Goal: Communication & Community: Share content

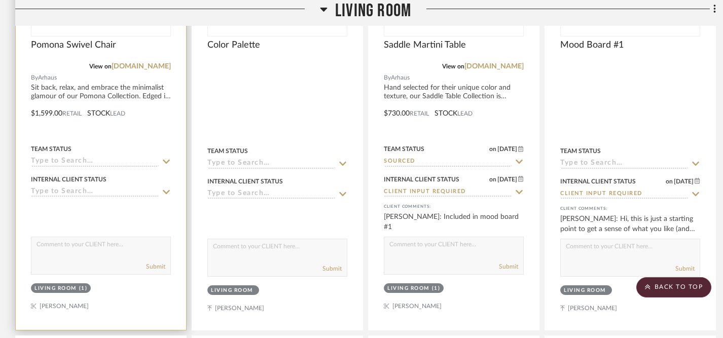
scroll to position [404, 0]
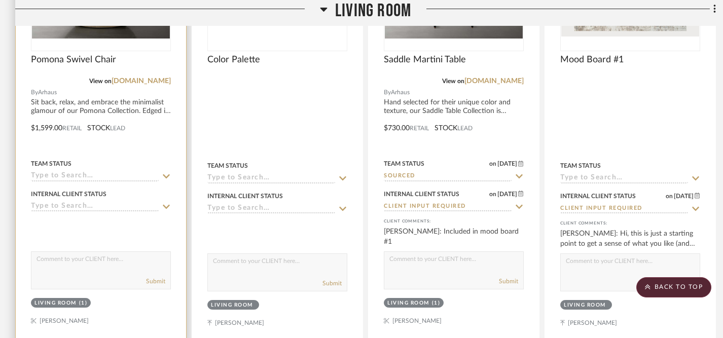
click at [130, 252] on textarea at bounding box center [100, 261] width 139 height 19
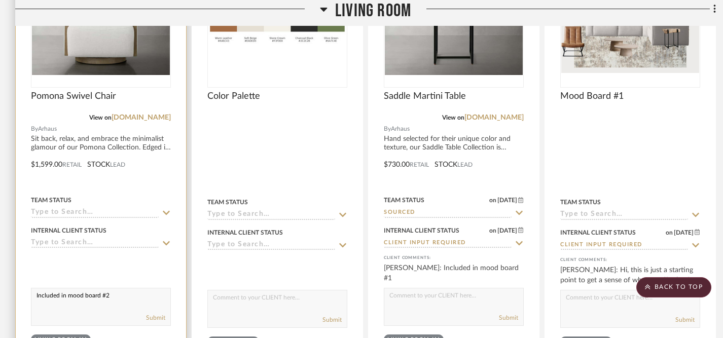
scroll to position [370, 0]
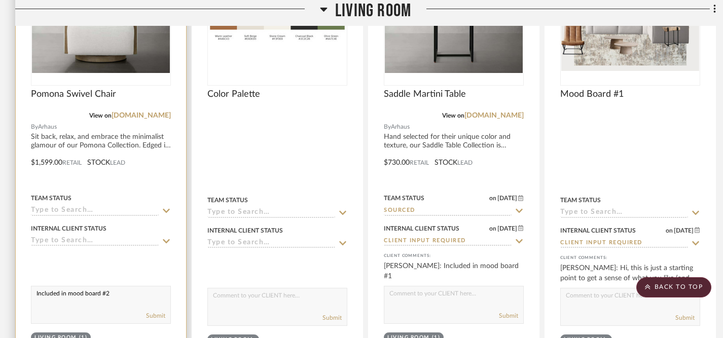
type textarea "Included in mood board #2"
click at [167, 207] on icon at bounding box center [166, 211] width 9 height 8
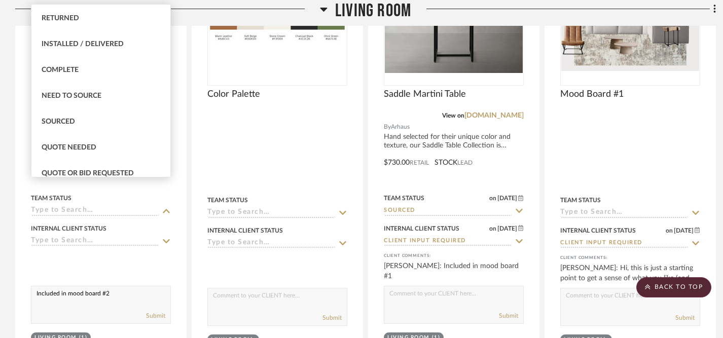
scroll to position [232, 0]
click at [109, 123] on div "Sourced" at bounding box center [100, 122] width 139 height 26
type input "[DATE]"
type input "Sourced"
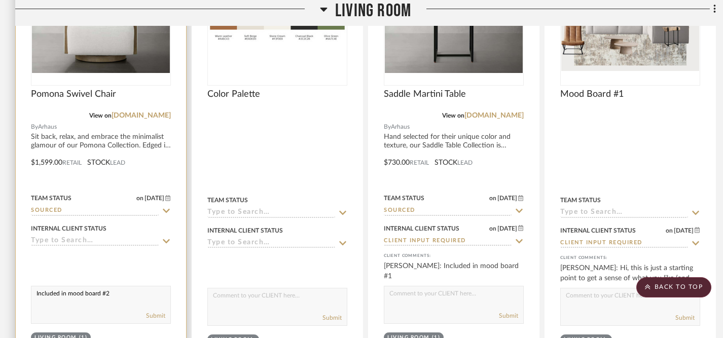
click at [166, 239] on icon at bounding box center [166, 241] width 7 height 4
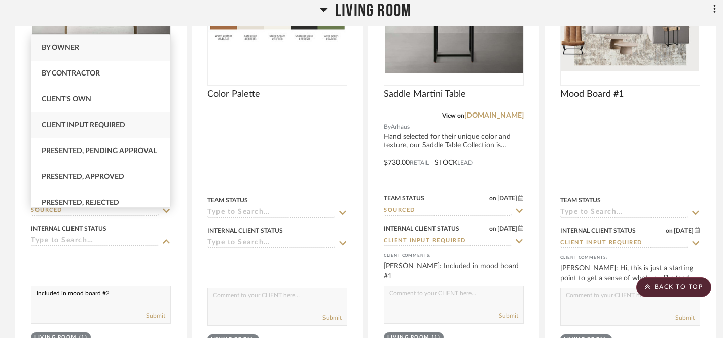
click at [133, 127] on div "Client Input Required" at bounding box center [100, 126] width 139 height 26
type input "9/20/2025"
type input "Client Input Required"
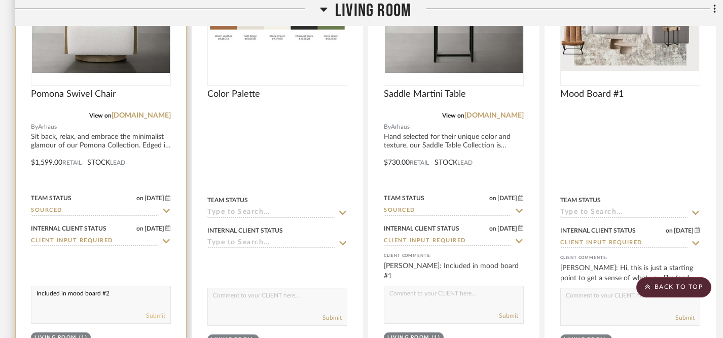
click at [154, 311] on button "Submit" at bounding box center [155, 315] width 19 height 9
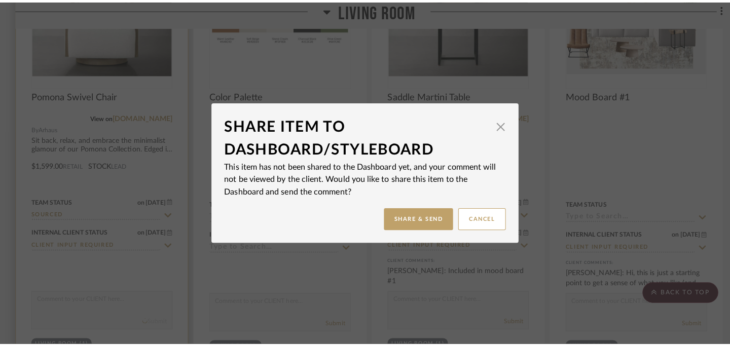
scroll to position [0, 0]
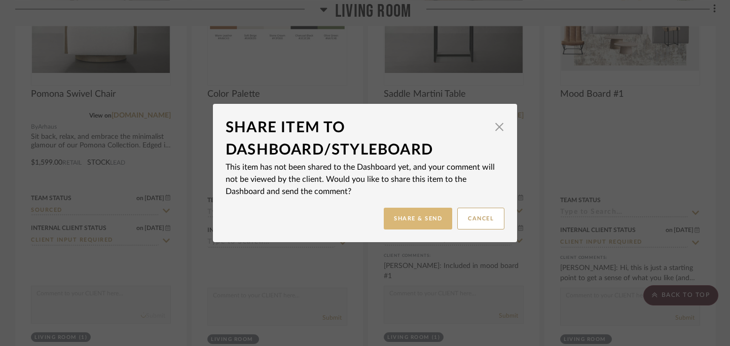
click at [418, 223] on button "Share & Send" at bounding box center [418, 219] width 68 height 22
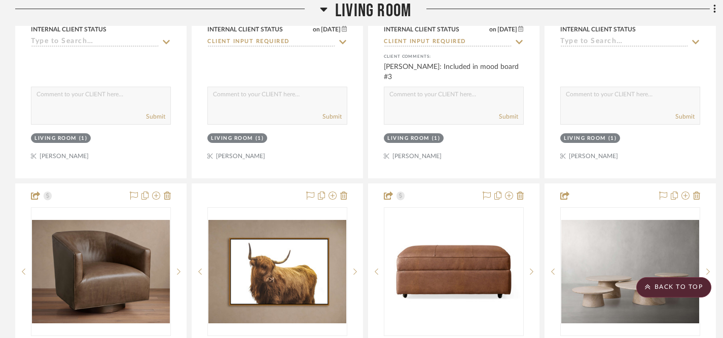
scroll to position [1475, 0]
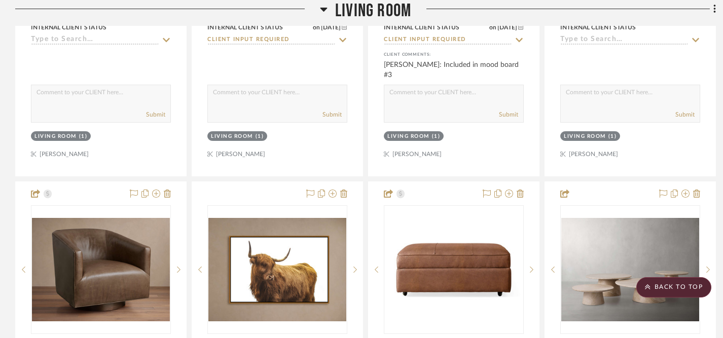
drag, startPoint x: 303, startPoint y: 47, endPoint x: 688, endPoint y: 1, distance: 387.7
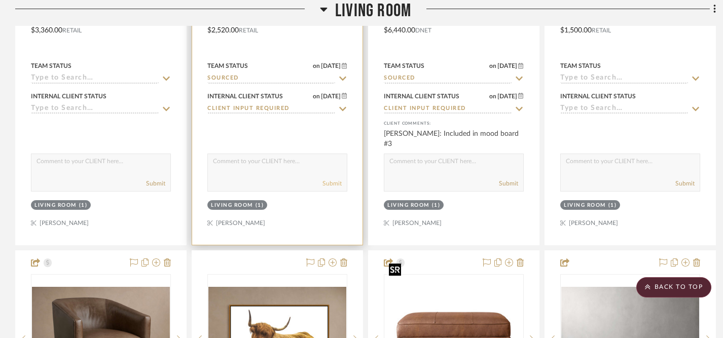
scroll to position [1414, 0]
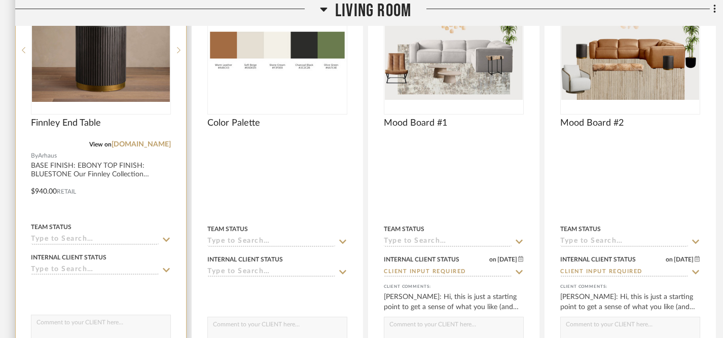
scroll to position [348, 0]
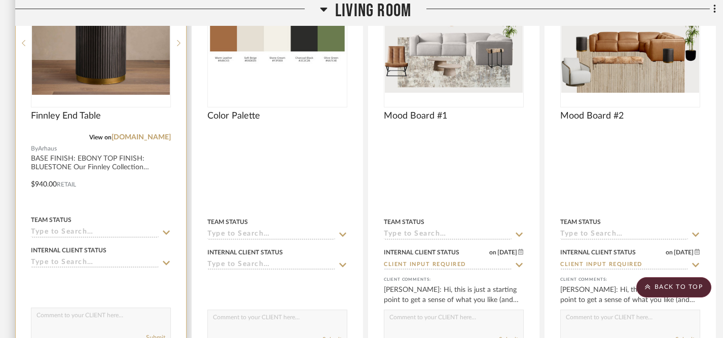
click at [166, 229] on icon at bounding box center [166, 233] width 9 height 8
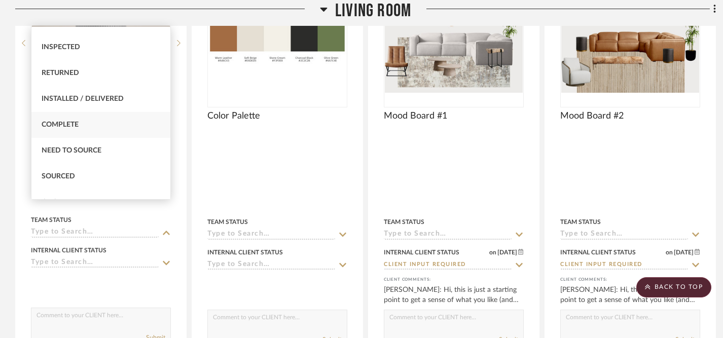
scroll to position [200, 0]
click at [78, 174] on div "Sourced" at bounding box center [100, 176] width 139 height 26
type input "[DATE]"
type input "Sourced"
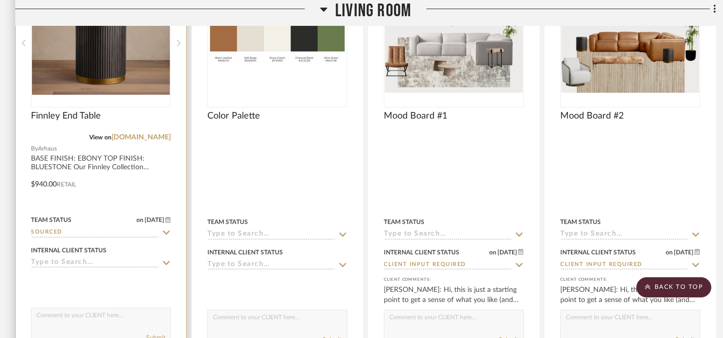
click at [168, 261] on icon at bounding box center [166, 263] width 7 height 4
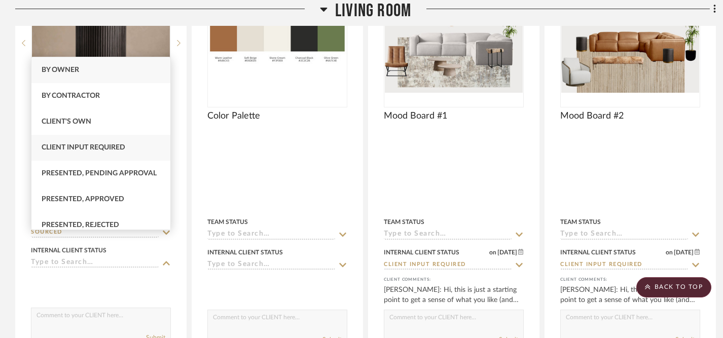
click at [132, 151] on div "Client Input Required" at bounding box center [100, 148] width 139 height 26
type input "9/20/2025"
type input "Client Input Required"
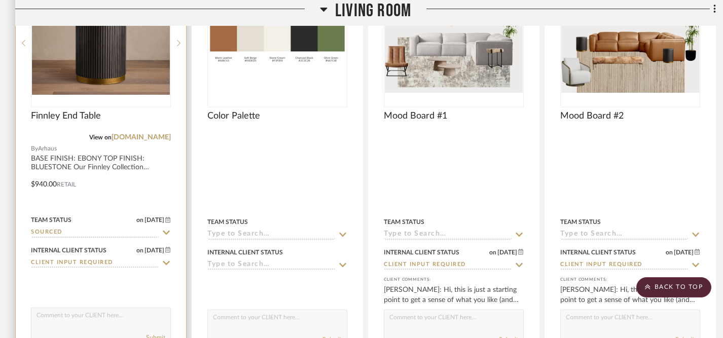
click at [130, 308] on textarea at bounding box center [100, 317] width 139 height 19
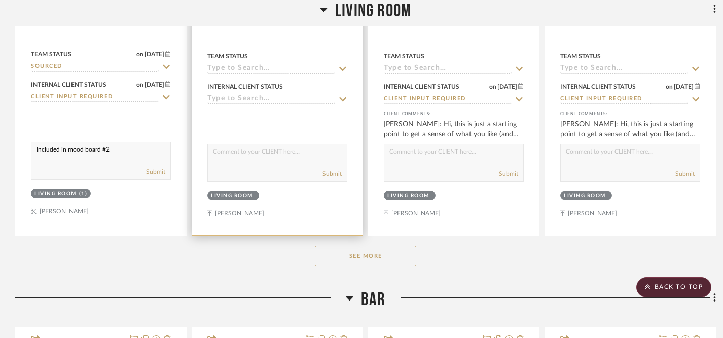
scroll to position [541, 0]
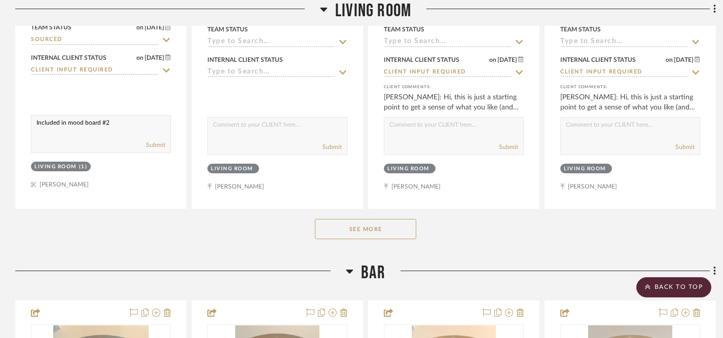
type textarea "Included in mood board #2"
click at [368, 219] on button "See More" at bounding box center [365, 229] width 101 height 20
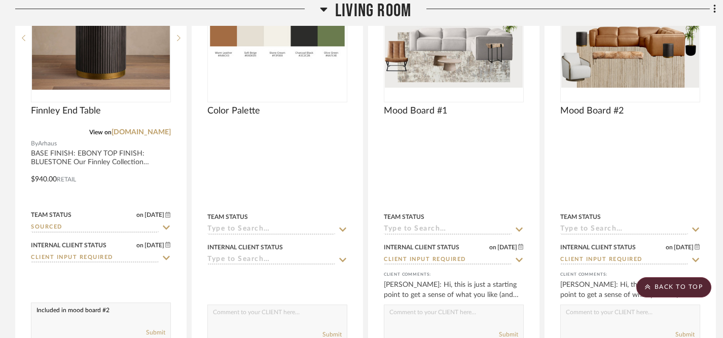
scroll to position [360, 0]
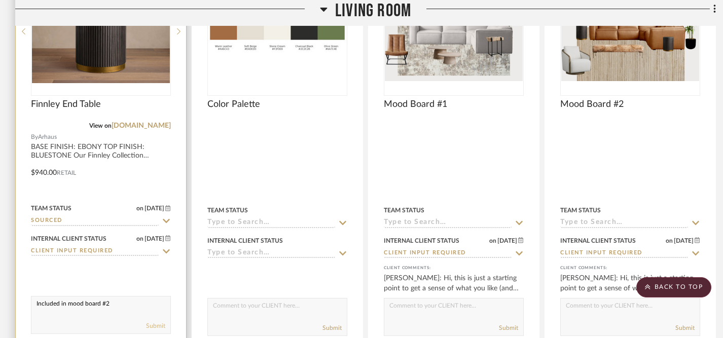
click at [157, 322] on button "Submit" at bounding box center [155, 326] width 19 height 9
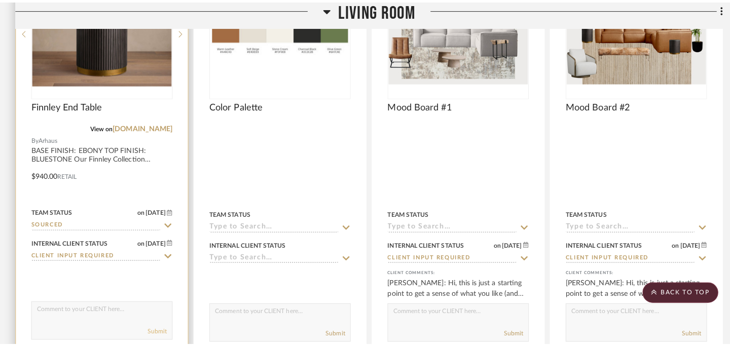
scroll to position [0, 0]
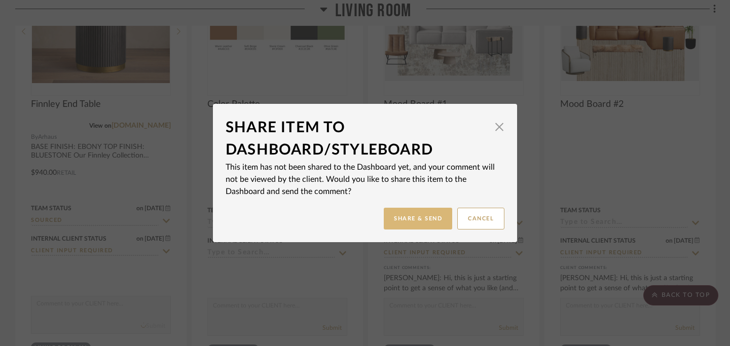
click at [410, 222] on button "Share & Send" at bounding box center [418, 219] width 68 height 22
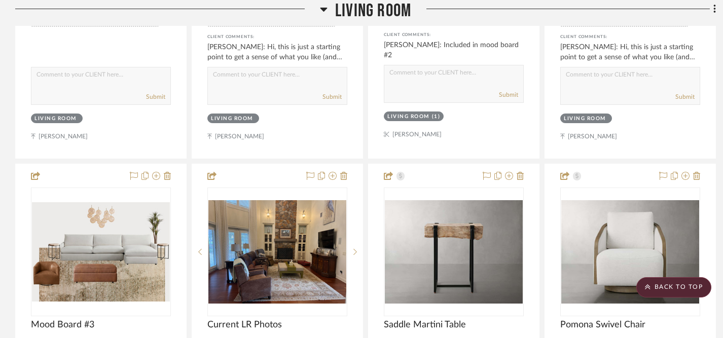
scroll to position [603, 0]
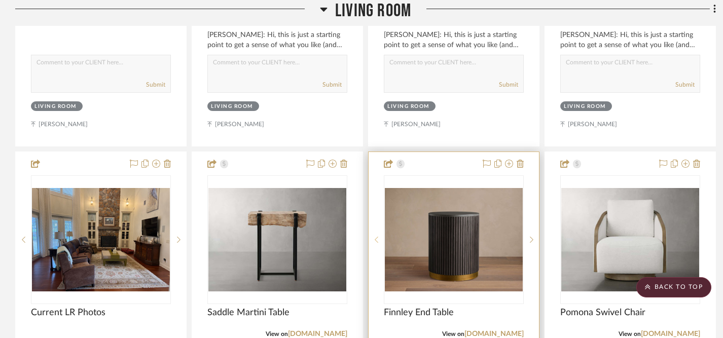
drag, startPoint x: 99, startPoint y: 133, endPoint x: 380, endPoint y: 236, distance: 299.4
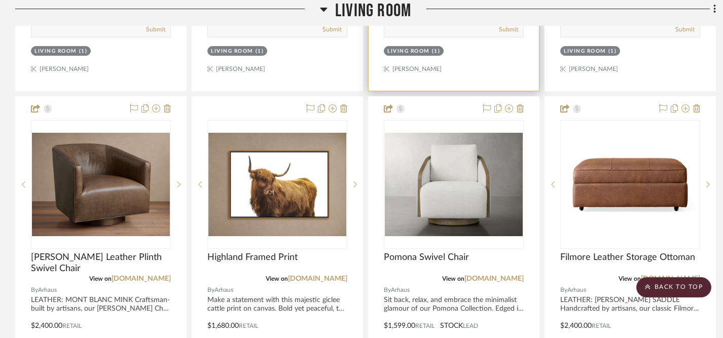
scroll to position [1572, 0]
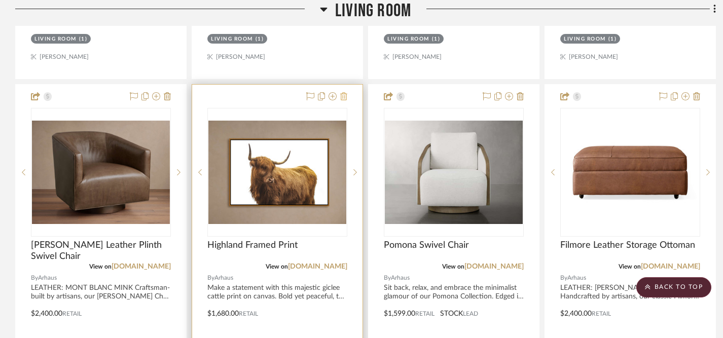
click at [344, 92] on icon at bounding box center [343, 96] width 7 height 8
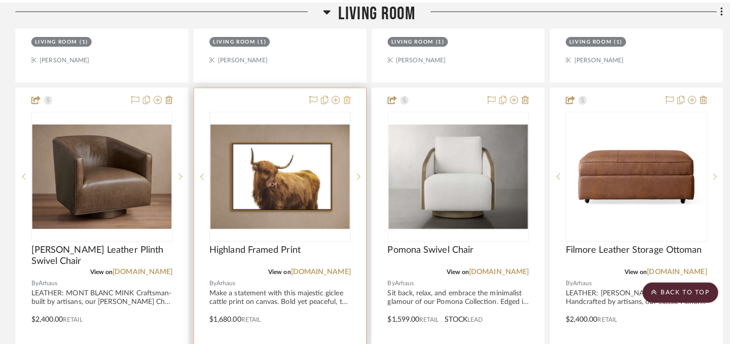
scroll to position [0, 0]
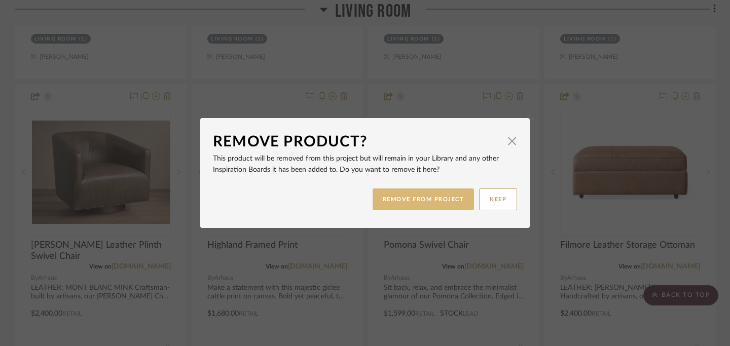
click at [410, 199] on button "REMOVE FROM PROJECT" at bounding box center [424, 200] width 102 height 22
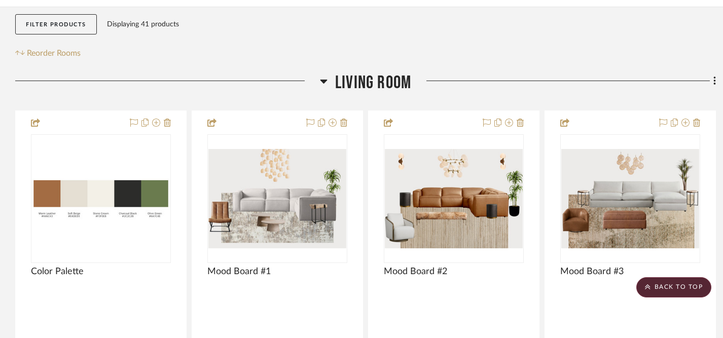
scroll to position [193, 0]
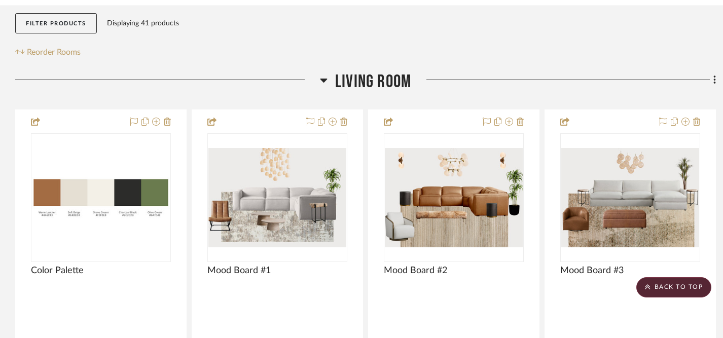
drag, startPoint x: 273, startPoint y: 48, endPoint x: 483, endPoint y: 2, distance: 215.6
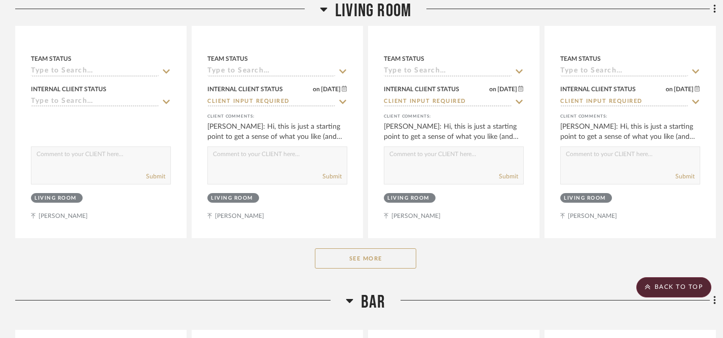
scroll to position [507, 0]
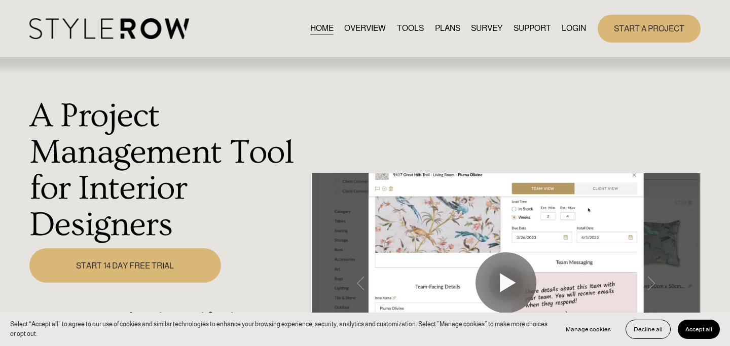
click at [574, 28] on link "LOGIN" at bounding box center [574, 29] width 24 height 14
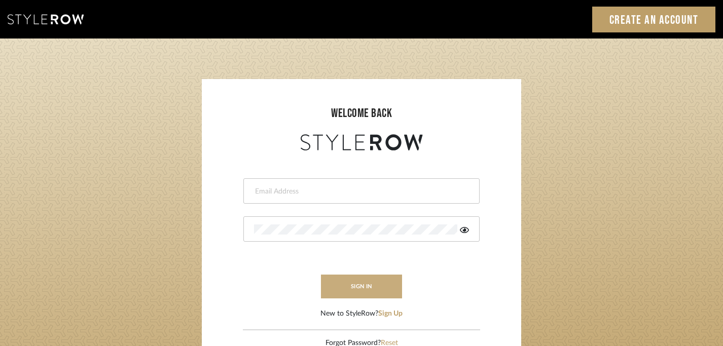
type input "[PERSON_NAME][EMAIL_ADDRESS][DOMAIN_NAME]"
click at [361, 290] on button "sign in" at bounding box center [361, 287] width 81 height 24
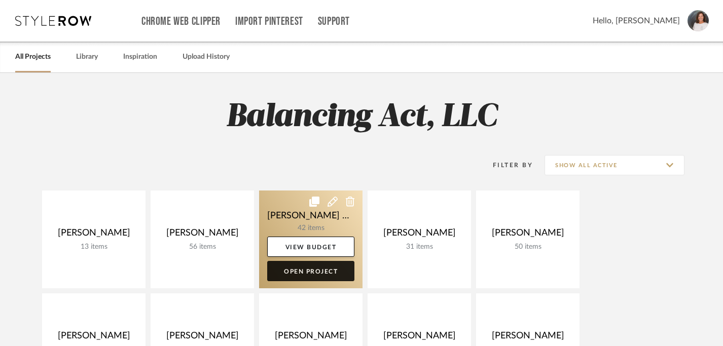
click at [323, 276] on link "Open Project" at bounding box center [310, 271] width 87 height 20
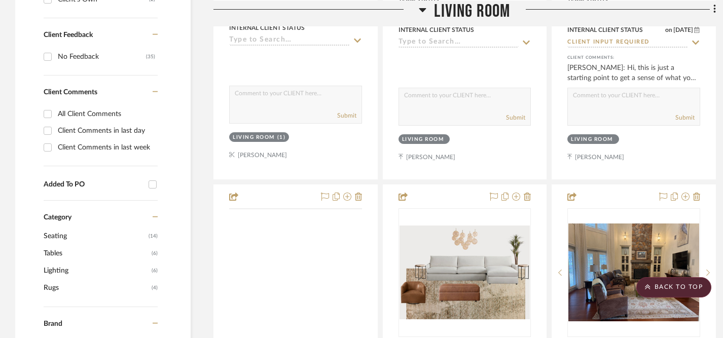
scroll to position [571, 0]
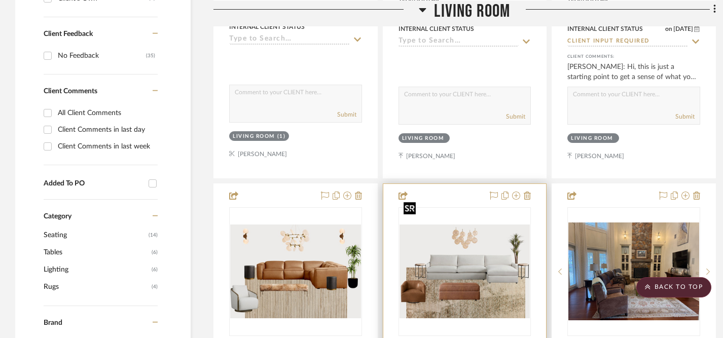
click at [0, 0] on img at bounding box center [0, 0] width 0 height 0
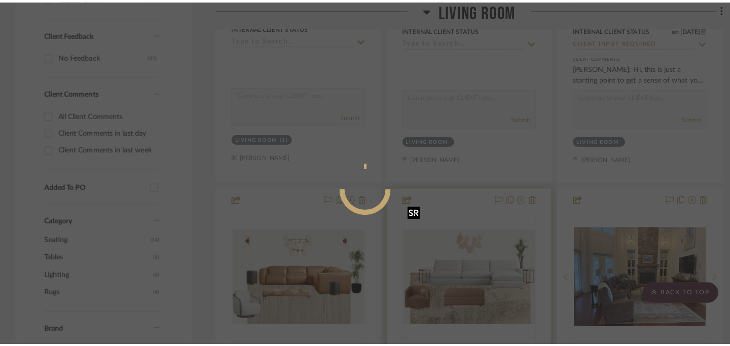
scroll to position [0, 0]
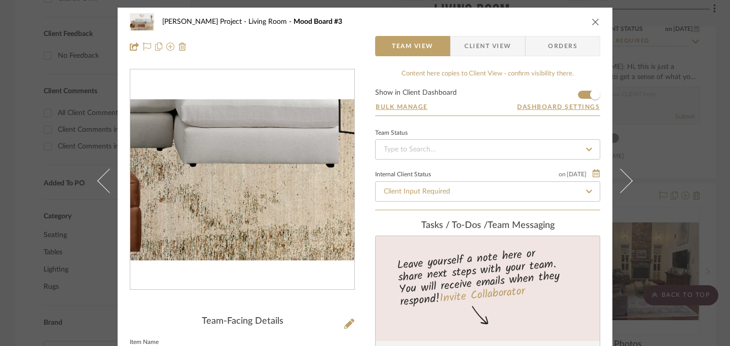
click at [299, 205] on img "0" at bounding box center [242, 179] width 224 height 161
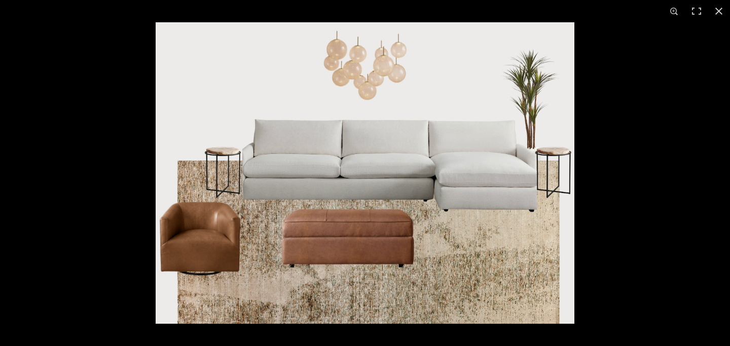
click at [235, 154] on img at bounding box center [365, 173] width 419 height 302
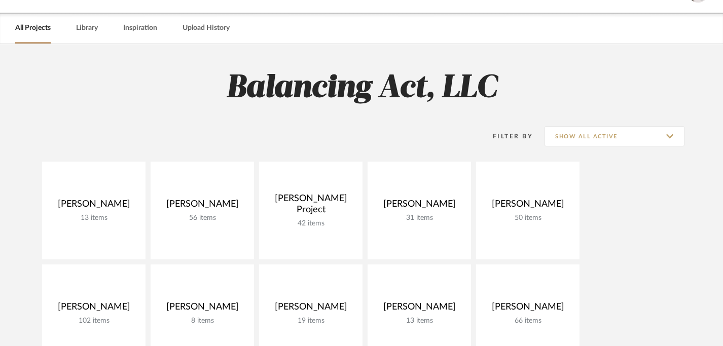
scroll to position [29, 0]
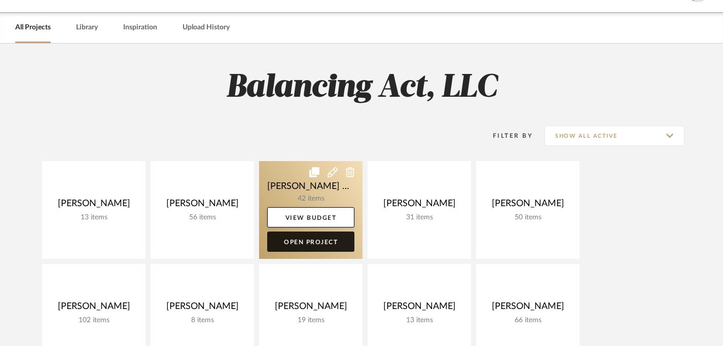
click at [319, 245] on link "Open Project" at bounding box center [310, 242] width 87 height 20
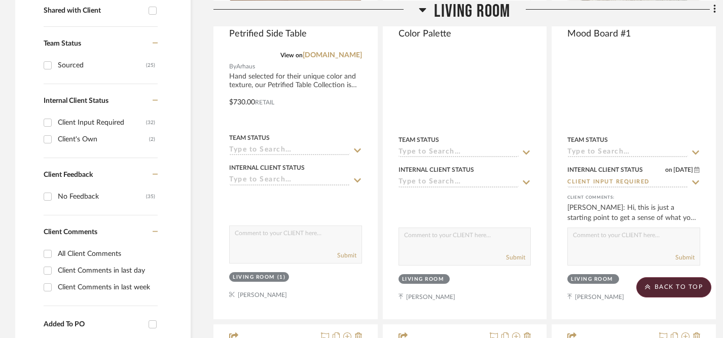
scroll to position [429, 0]
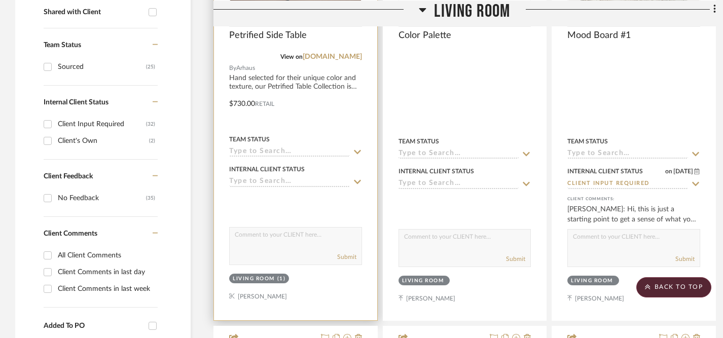
click at [305, 228] on textarea at bounding box center [296, 237] width 132 height 19
type textarea "Included in mood board #3"
click at [358, 150] on icon at bounding box center [357, 152] width 7 height 4
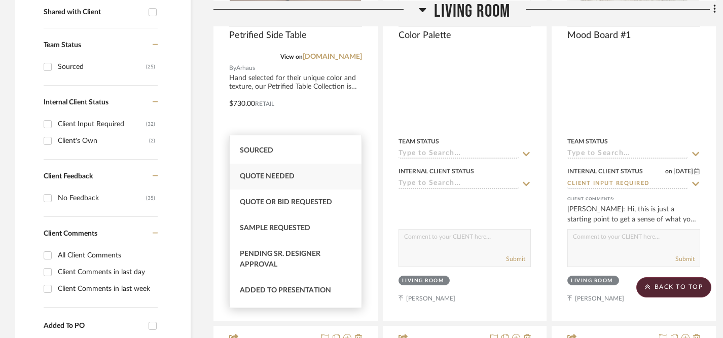
scroll to position [336, 0]
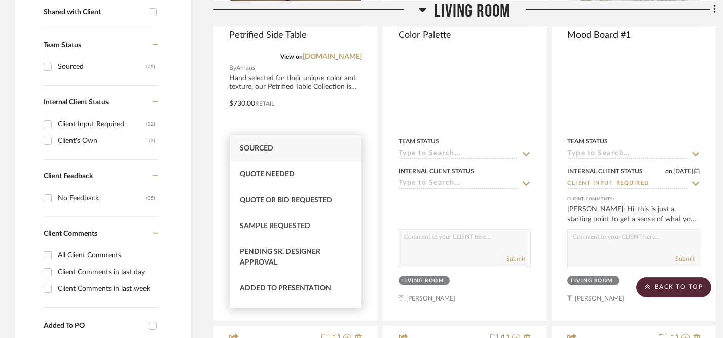
click at [273, 151] on span "Sourced" at bounding box center [256, 148] width 33 height 7
type input "[DATE]"
type input "Sourced"
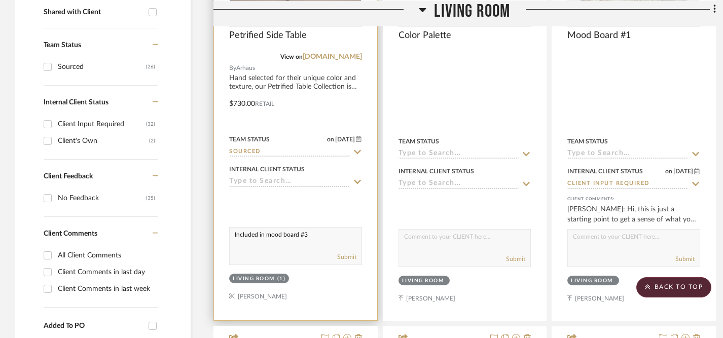
click at [356, 180] on icon at bounding box center [357, 182] width 7 height 4
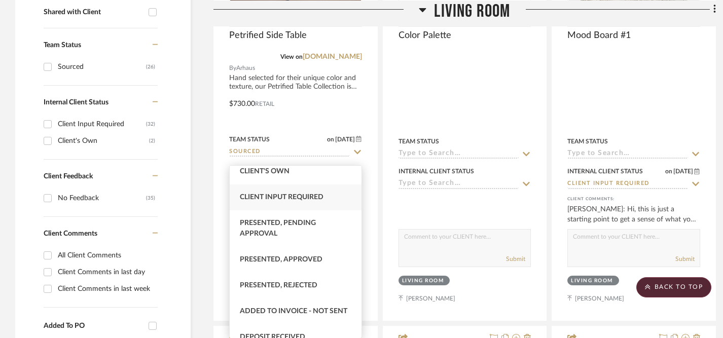
scroll to position [51, 0]
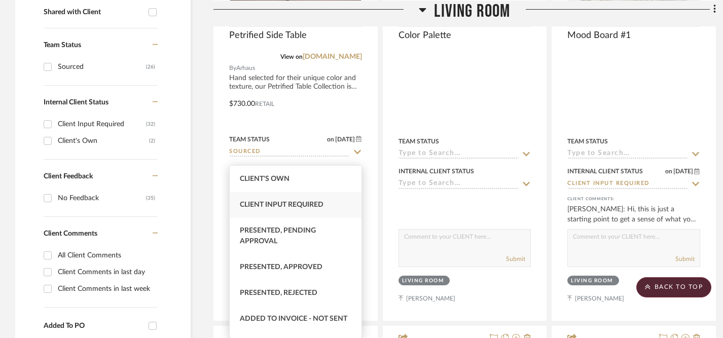
click at [304, 201] on span "Client Input Required" at bounding box center [282, 204] width 84 height 7
type input "[DATE]"
type input "Client Input Required"
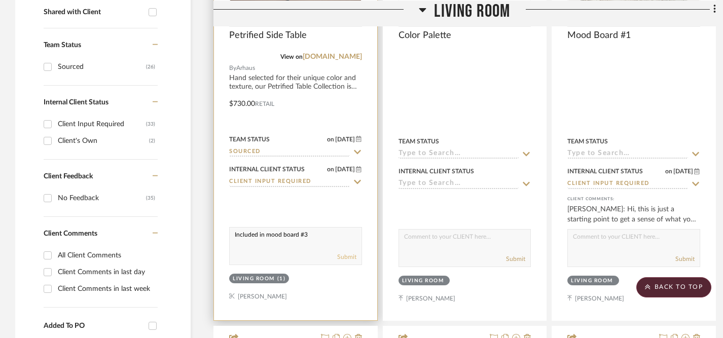
click at [350, 253] on button "Submit" at bounding box center [346, 257] width 19 height 9
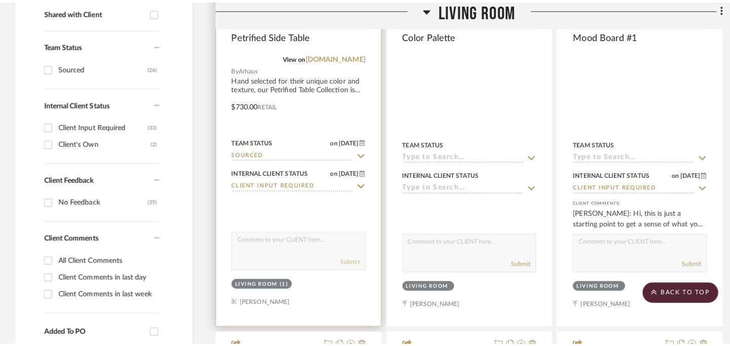
scroll to position [0, 0]
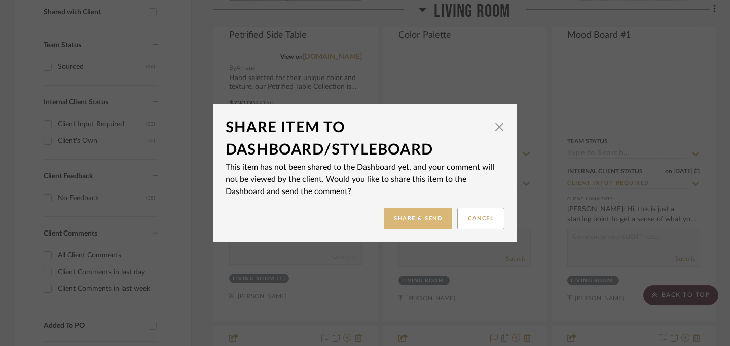
click at [409, 219] on button "Share & Send" at bounding box center [418, 219] width 68 height 22
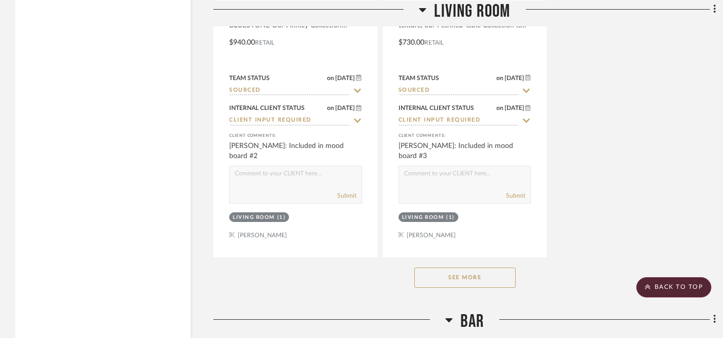
scroll to position [1440, 0]
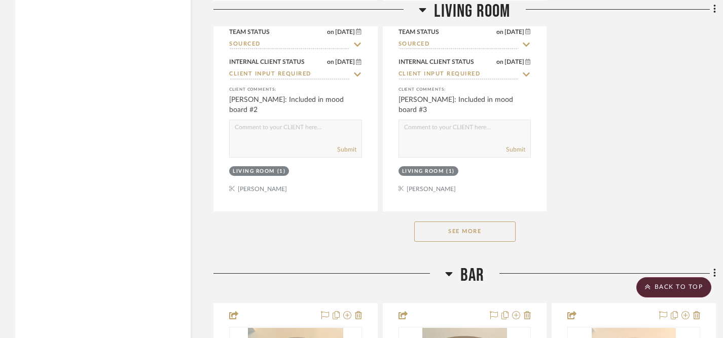
click at [463, 222] on button "See More" at bounding box center [464, 232] width 101 height 20
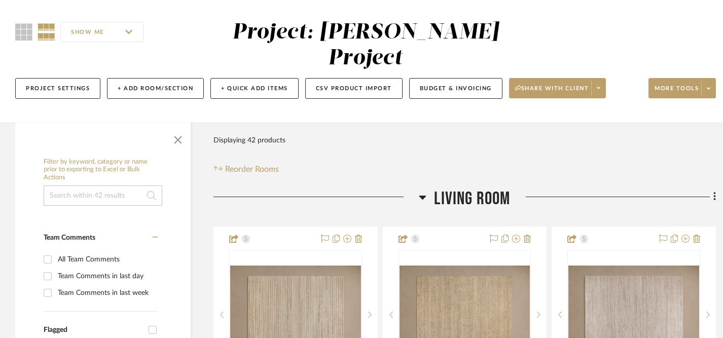
scroll to position [74, 0]
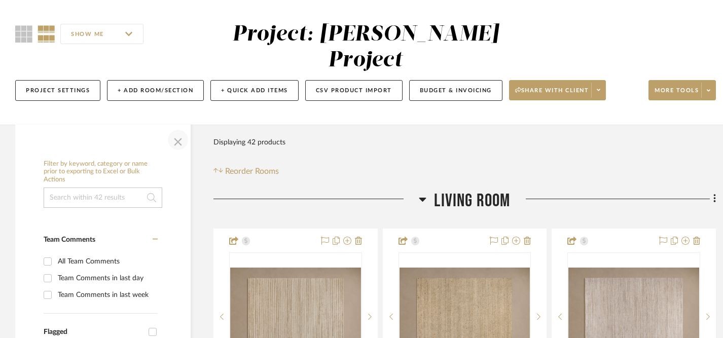
click at [177, 128] on span "button" at bounding box center [178, 140] width 24 height 24
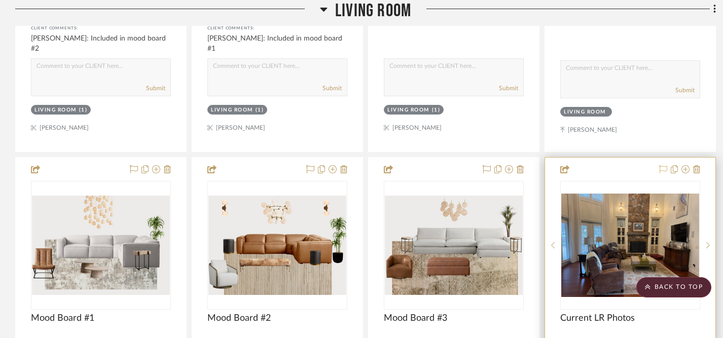
scroll to position [2844, 0]
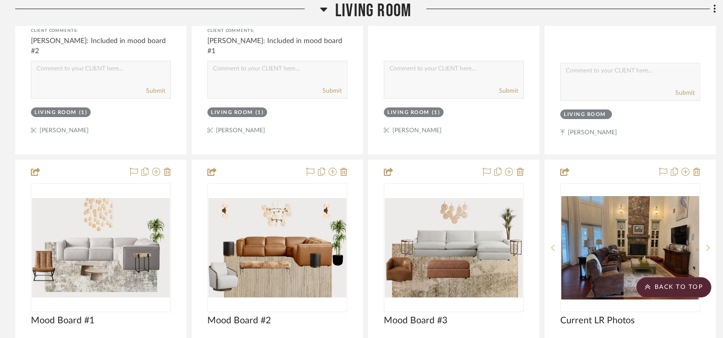
click at [326, 10] on icon at bounding box center [324, 9] width 8 height 12
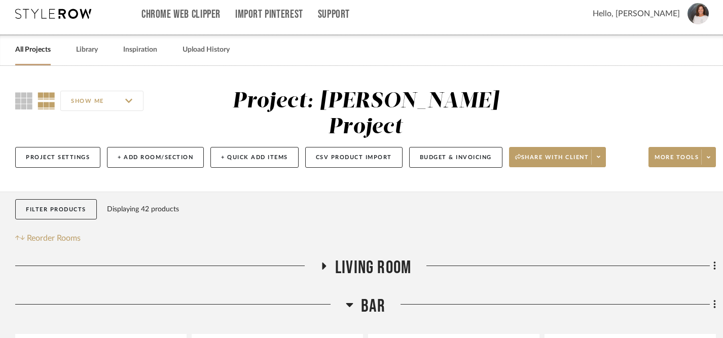
scroll to position [9, 0]
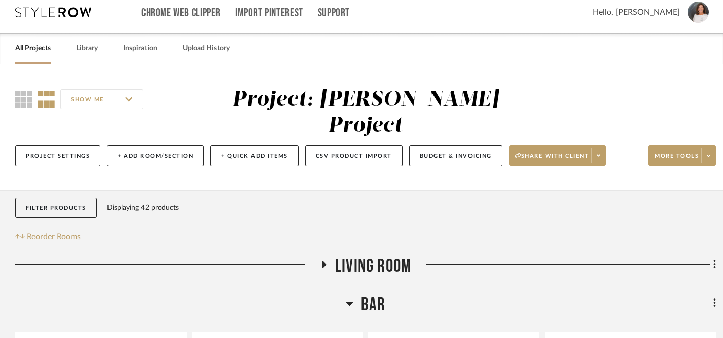
click at [326, 261] on icon at bounding box center [324, 265] width 12 height 8
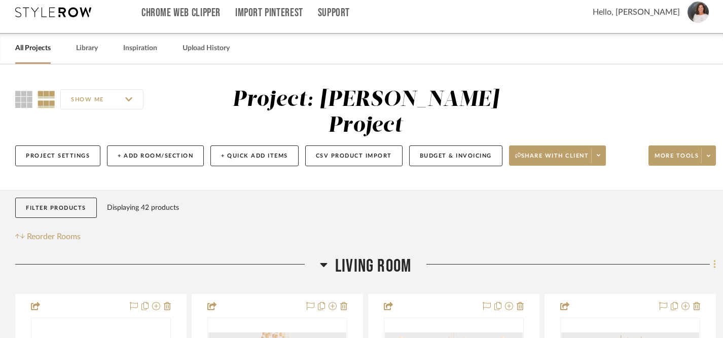
click at [715, 260] on icon at bounding box center [715, 264] width 2 height 9
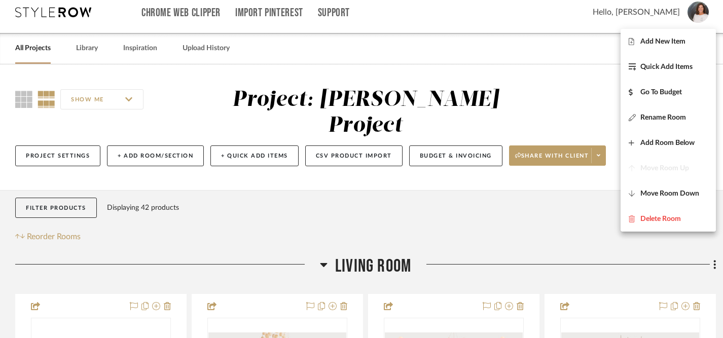
click at [561, 191] on div at bounding box center [361, 169] width 723 height 338
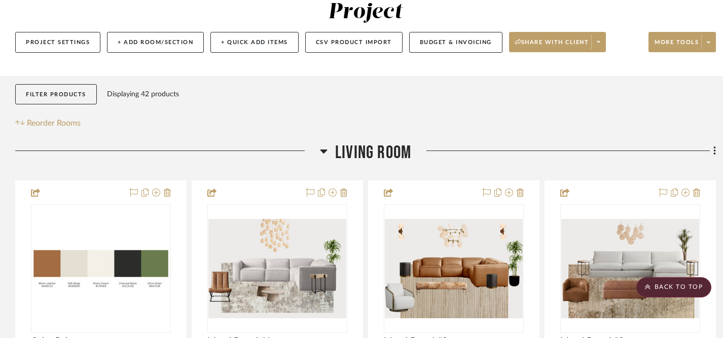
scroll to position [0, 0]
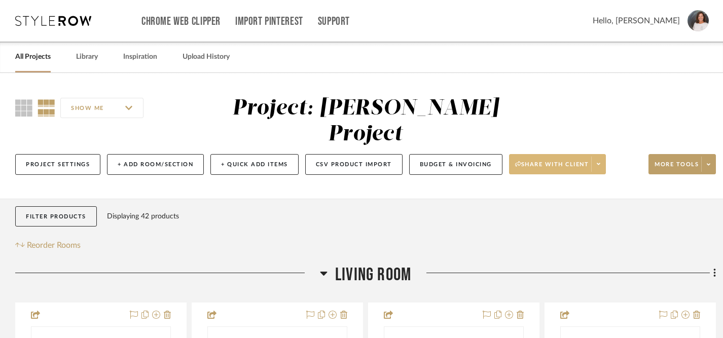
click at [543, 161] on span "Share with client" at bounding box center [552, 168] width 74 height 15
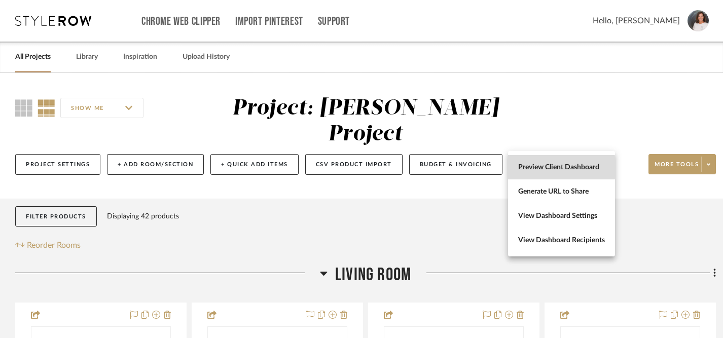
click at [539, 169] on span "Preview Client Dashboard" at bounding box center [561, 167] width 87 height 9
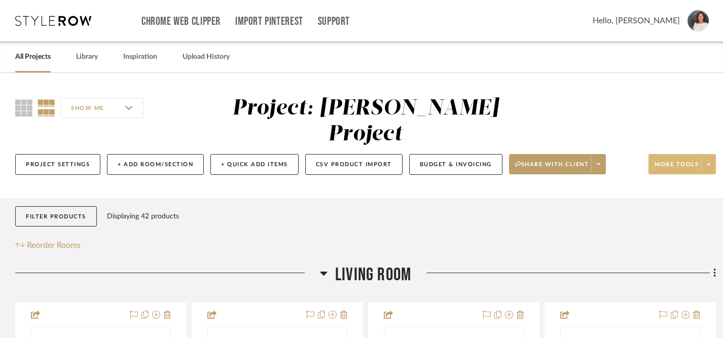
click at [682, 161] on span "More tools" at bounding box center [677, 168] width 44 height 15
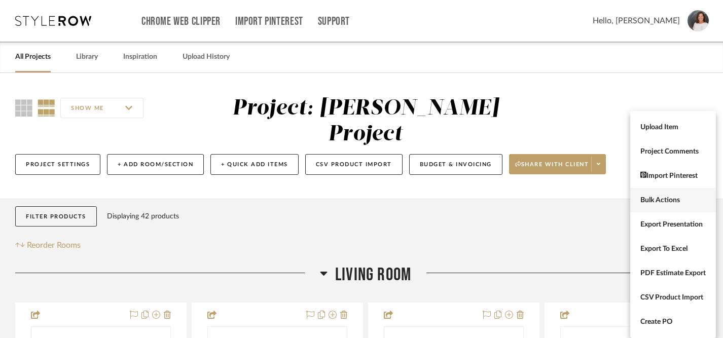
click at [667, 197] on span "Bulk Actions" at bounding box center [673, 200] width 65 height 9
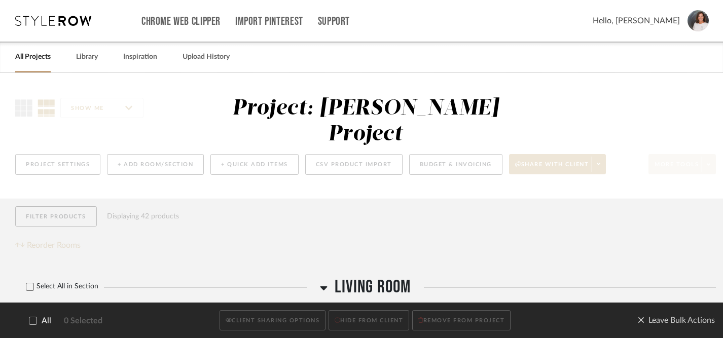
click at [32, 321] on icon at bounding box center [32, 321] width 7 height 7
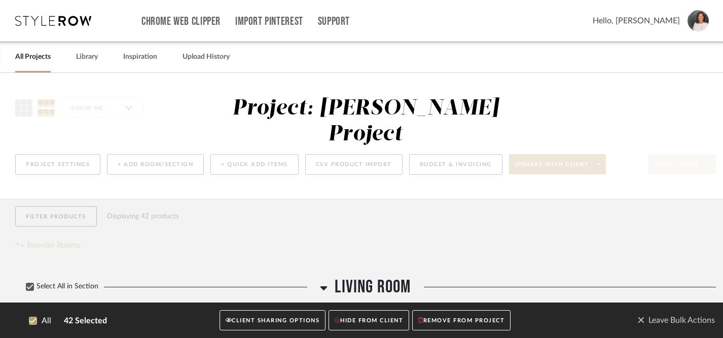
click at [260, 320] on button "CLIENT SHARING OPTIONS" at bounding box center [273, 320] width 106 height 21
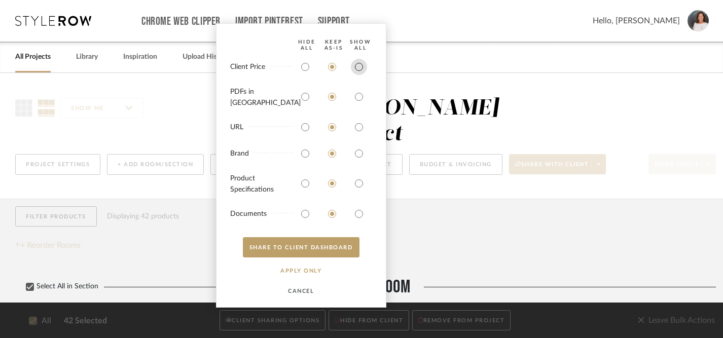
click at [359, 75] on input "radio" at bounding box center [359, 67] width 16 height 16
radio input "true"
click at [359, 98] on input "radio" at bounding box center [359, 97] width 16 height 16
radio input "true"
click at [359, 125] on input "radio" at bounding box center [359, 127] width 16 height 16
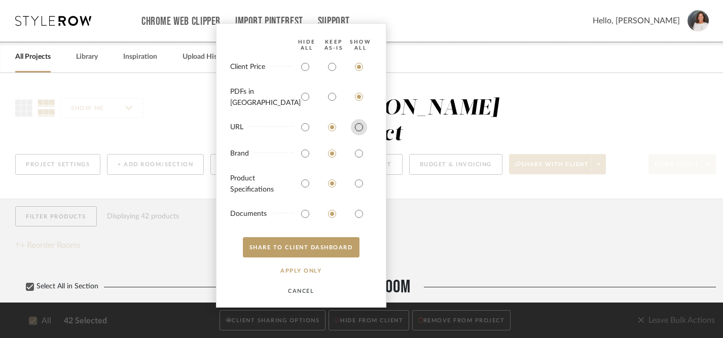
radio input "true"
click at [362, 150] on input "radio" at bounding box center [359, 154] width 16 height 16
radio input "true"
click at [359, 180] on input "radio" at bounding box center [359, 183] width 16 height 16
radio input "true"
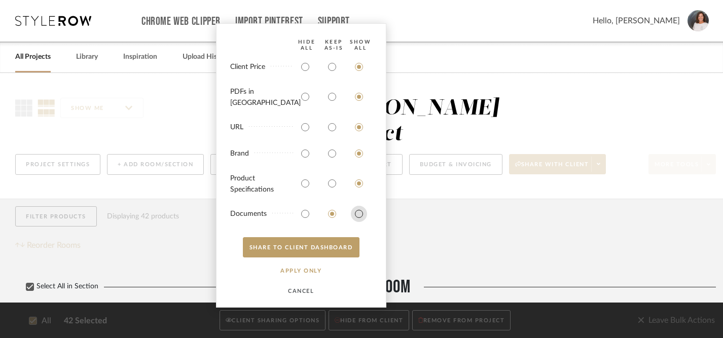
click at [360, 212] on input "radio" at bounding box center [359, 214] width 16 height 16
radio input "true"
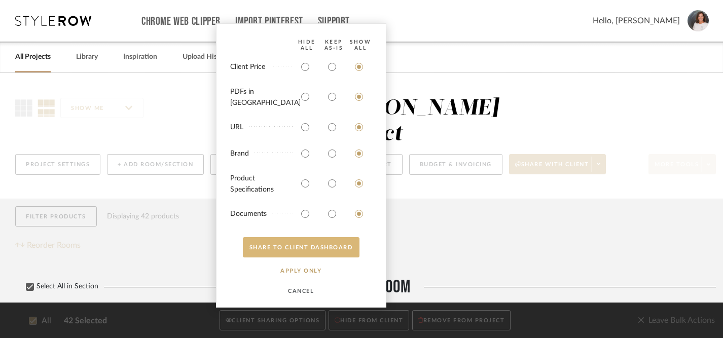
click at [315, 249] on button "SHARE TO CLIENT Dashboard" at bounding box center [301, 247] width 117 height 20
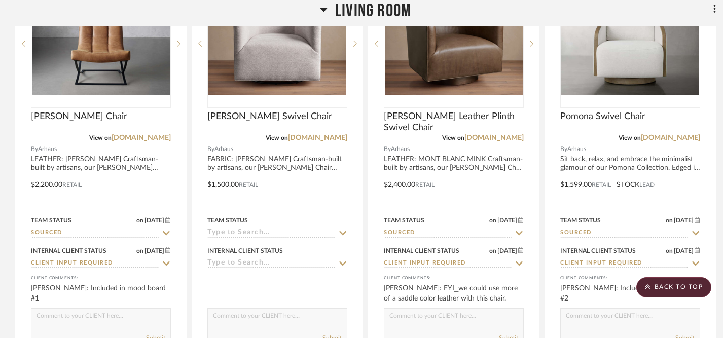
scroll to position [1683, 0]
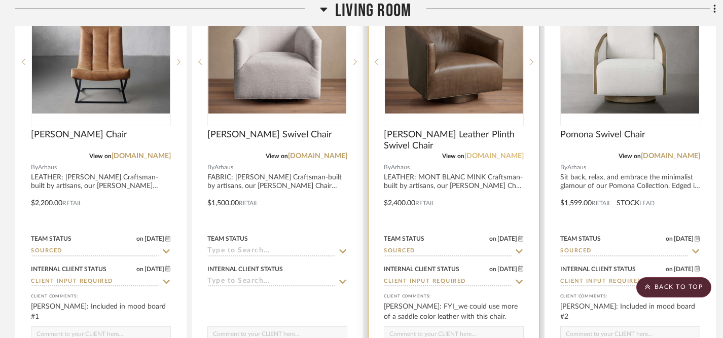
click at [499, 153] on link "[DOMAIN_NAME]" at bounding box center [494, 156] width 59 height 7
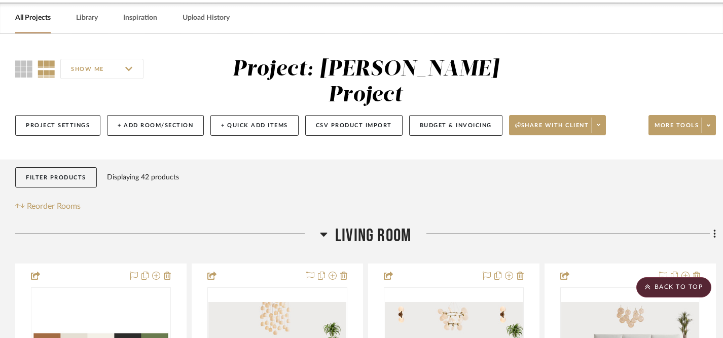
scroll to position [0, 0]
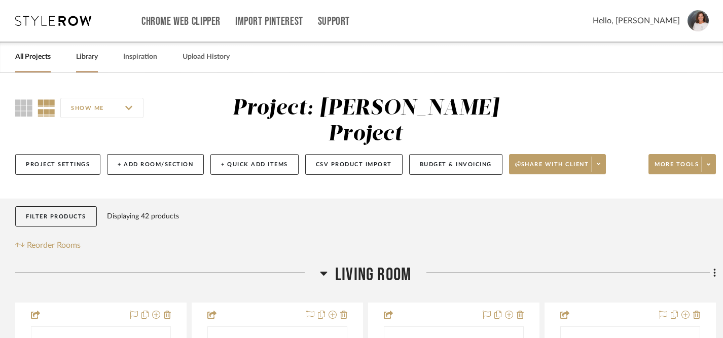
click at [94, 59] on link "Library" at bounding box center [87, 57] width 22 height 14
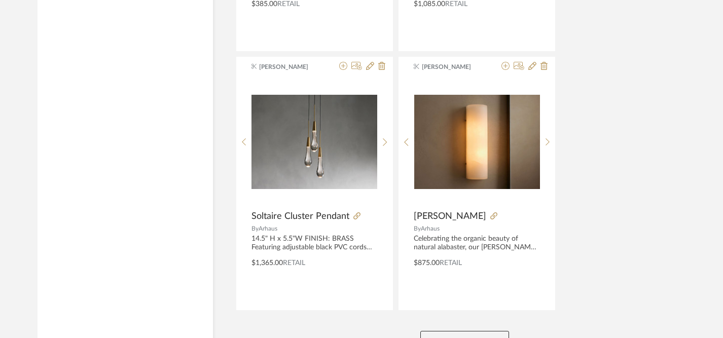
scroll to position [3849, 0]
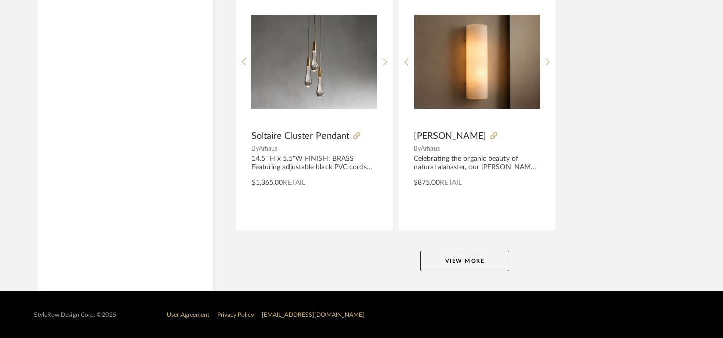
click at [472, 267] on button "View More" at bounding box center [464, 261] width 89 height 20
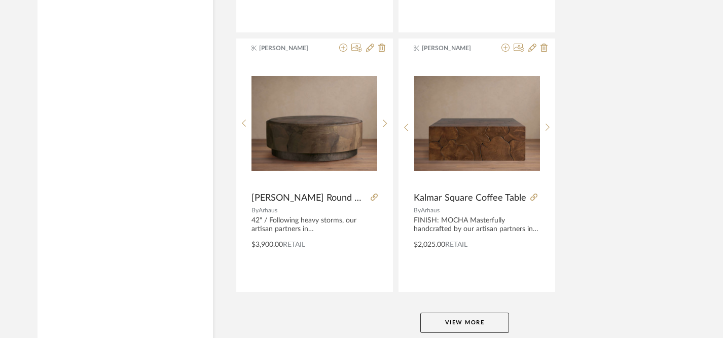
scroll to position [7740, 0]
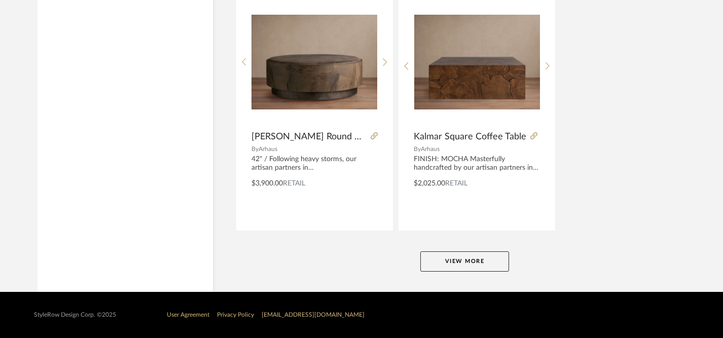
click at [453, 261] on button "View More" at bounding box center [464, 262] width 89 height 20
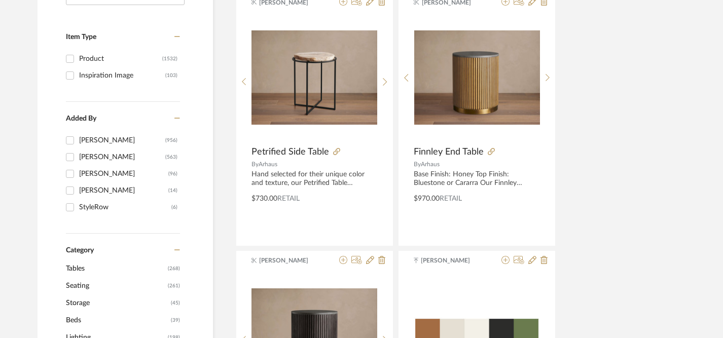
scroll to position [0, 0]
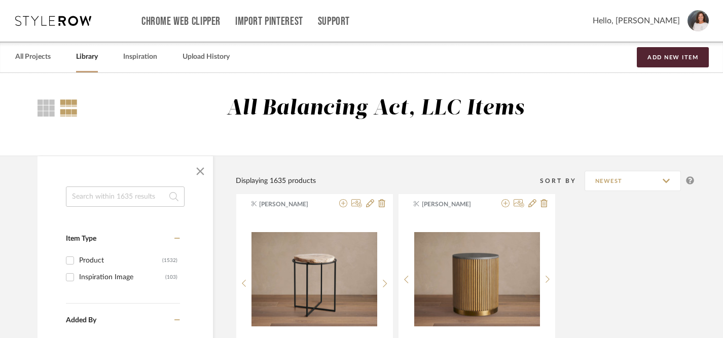
click at [98, 199] on input at bounding box center [125, 197] width 119 height 20
type input "ellison"
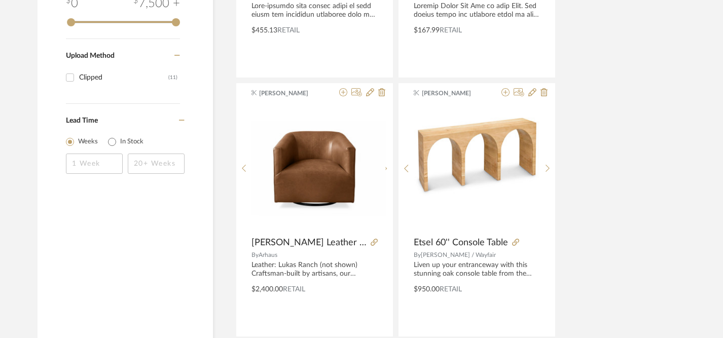
scroll to position [661, 0]
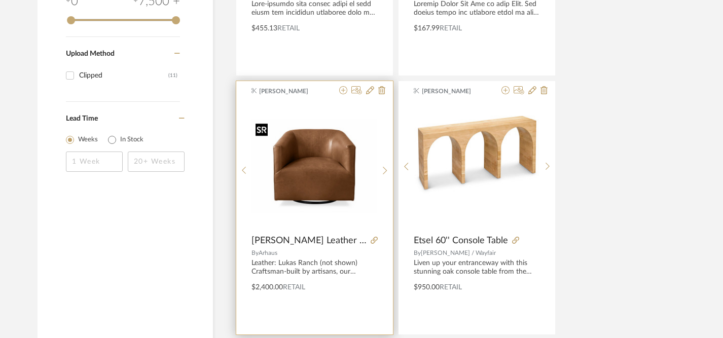
click at [332, 190] on img "0" at bounding box center [315, 166] width 126 height 94
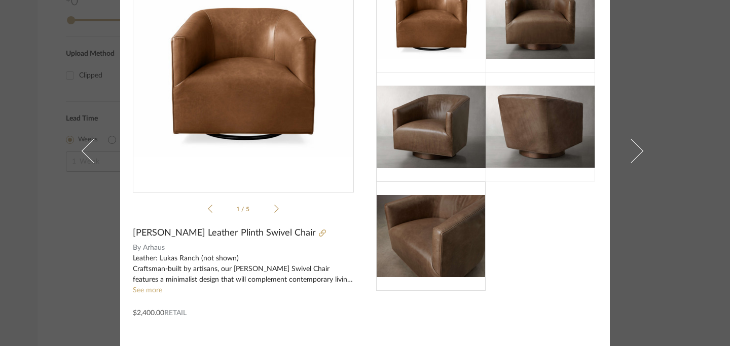
scroll to position [90, 0]
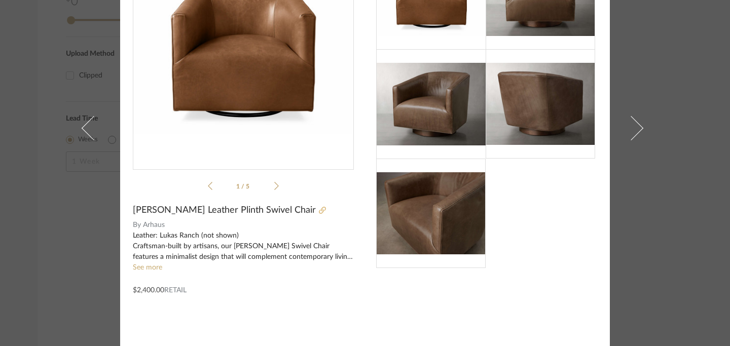
click at [319, 213] on icon at bounding box center [322, 210] width 7 height 7
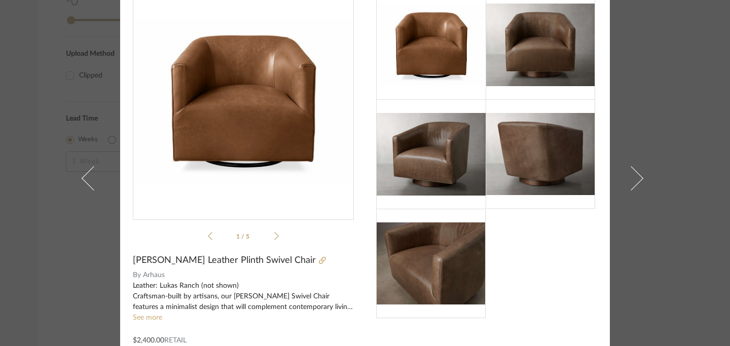
scroll to position [0, 0]
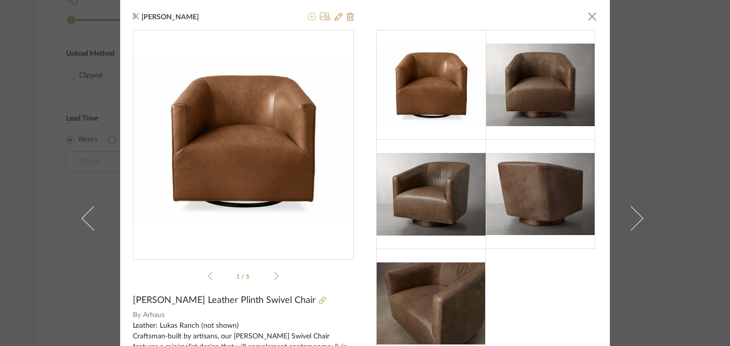
click at [308, 16] on icon at bounding box center [312, 17] width 8 height 8
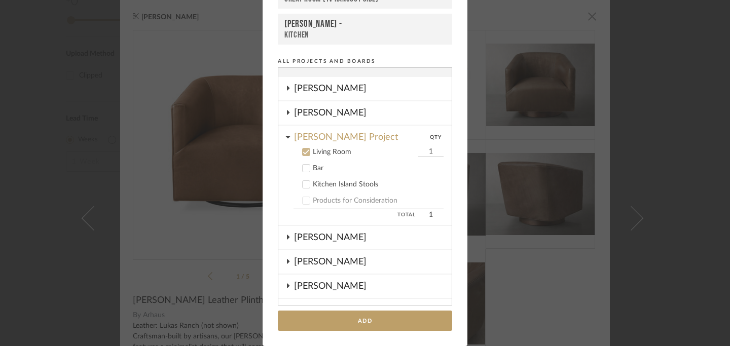
scroll to position [10, 0]
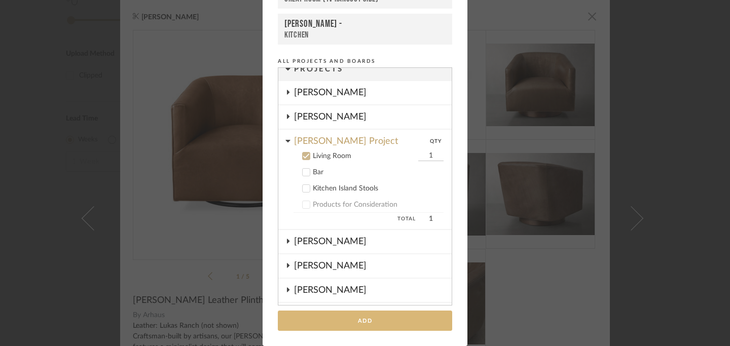
click at [362, 321] on button "Add" at bounding box center [365, 321] width 174 height 21
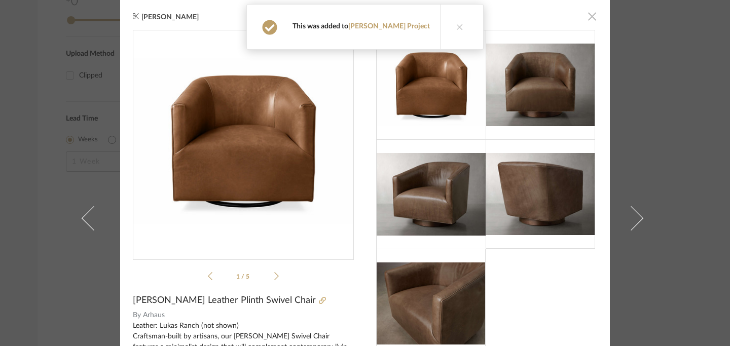
click at [587, 15] on span "button" at bounding box center [592, 16] width 20 height 20
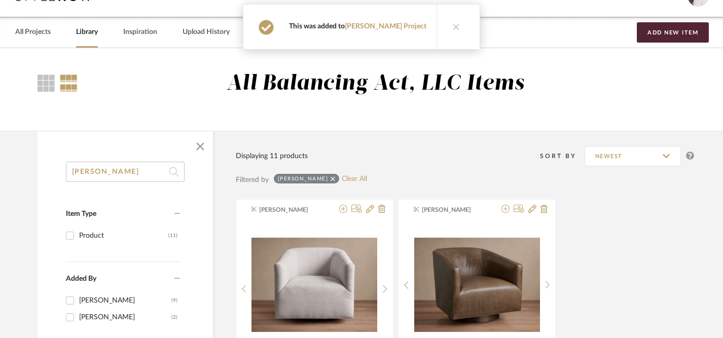
scroll to position [0, 0]
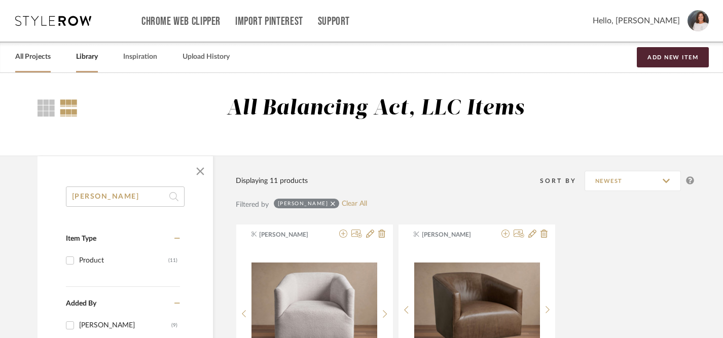
click at [36, 57] on link "All Projects" at bounding box center [33, 57] width 36 height 14
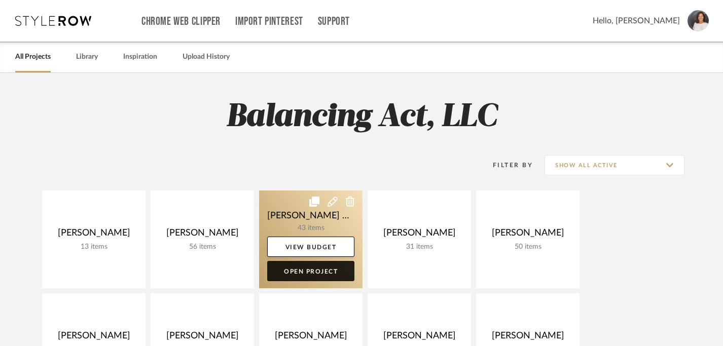
click at [339, 270] on link "Open Project" at bounding box center [310, 271] width 87 height 20
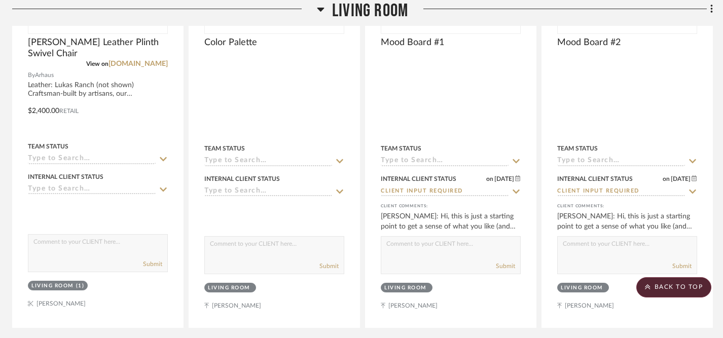
scroll to position [420, 3]
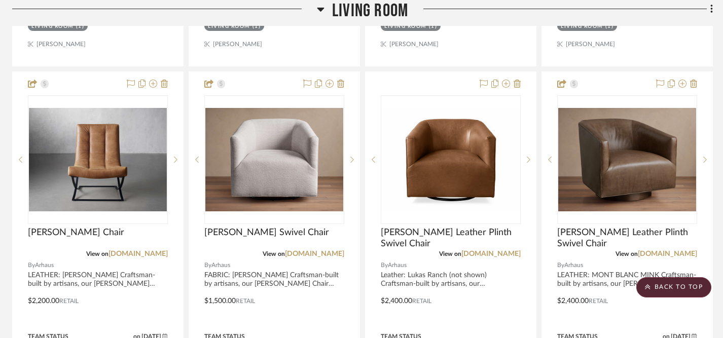
scroll to position [1590, 3]
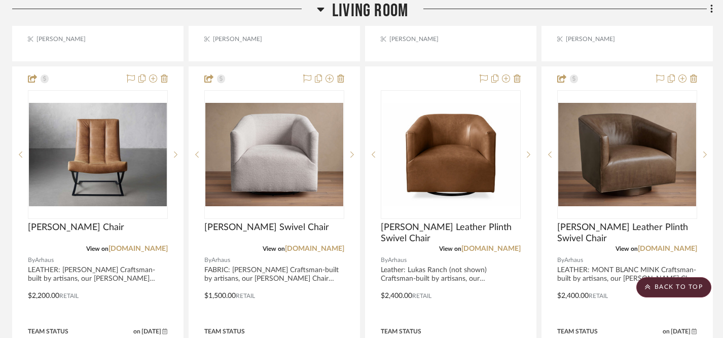
drag, startPoint x: 103, startPoint y: 96, endPoint x: 517, endPoint y: 220, distance: 431.8
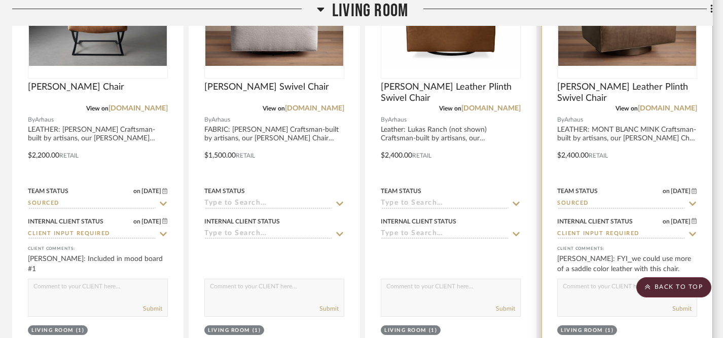
scroll to position [1732, 3]
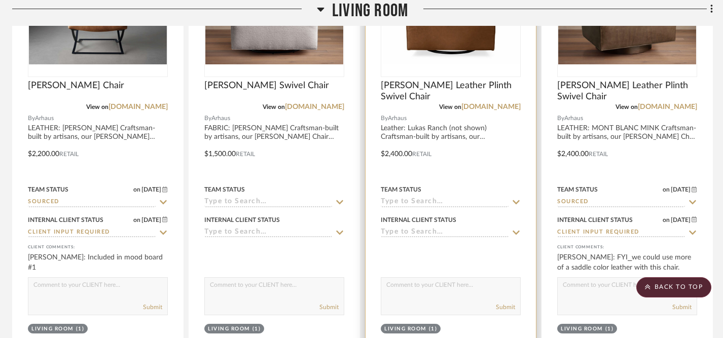
click at [517, 200] on icon at bounding box center [516, 202] width 7 height 4
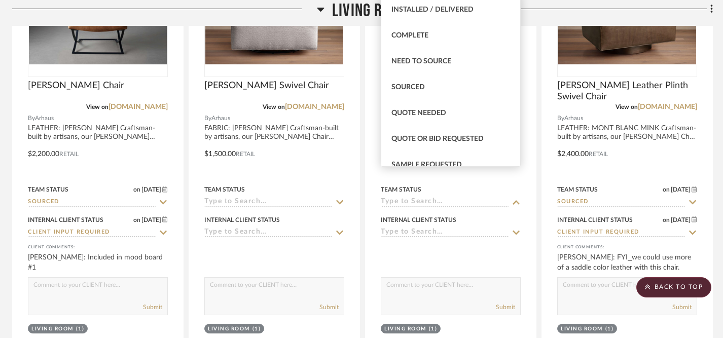
scroll to position [259, 0]
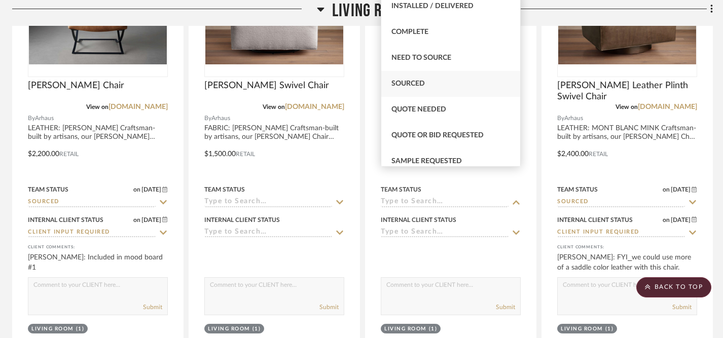
click at [451, 88] on div "Sourced" at bounding box center [450, 84] width 139 height 26
type input "[DATE]"
type input "Sourced"
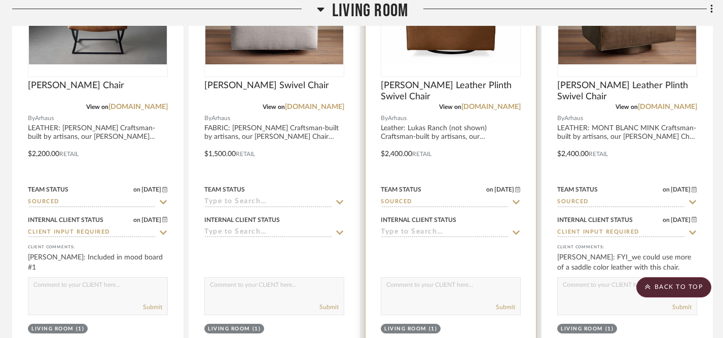
click at [516, 229] on icon at bounding box center [516, 233] width 9 height 8
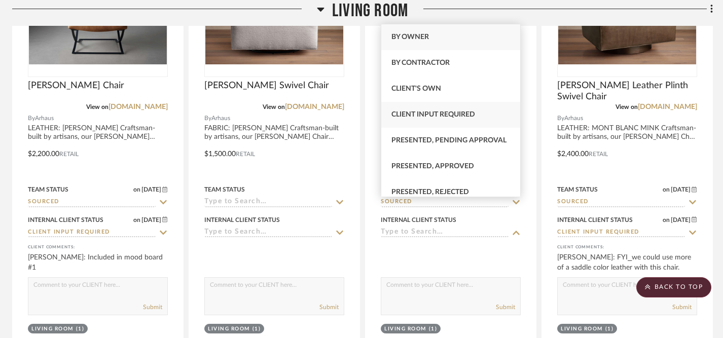
click at [447, 121] on div "Client Input Required" at bounding box center [450, 115] width 139 height 26
type input "[DATE]"
type input "Client Input Required"
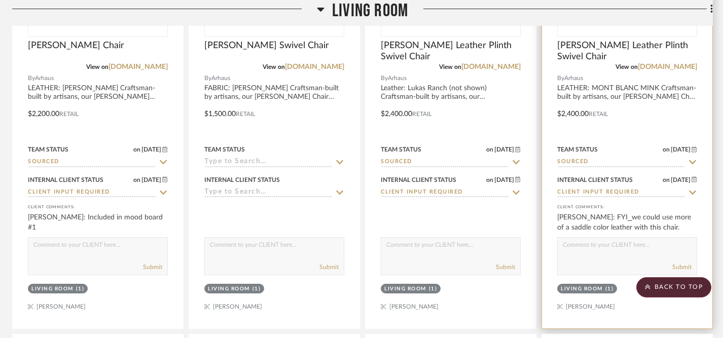
scroll to position [1773, 3]
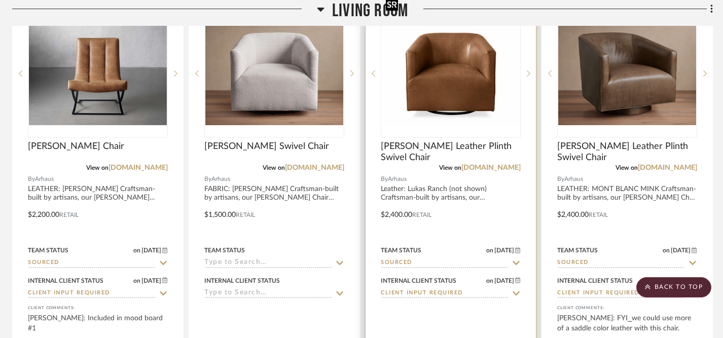
click at [457, 56] on img "0" at bounding box center [451, 73] width 138 height 103
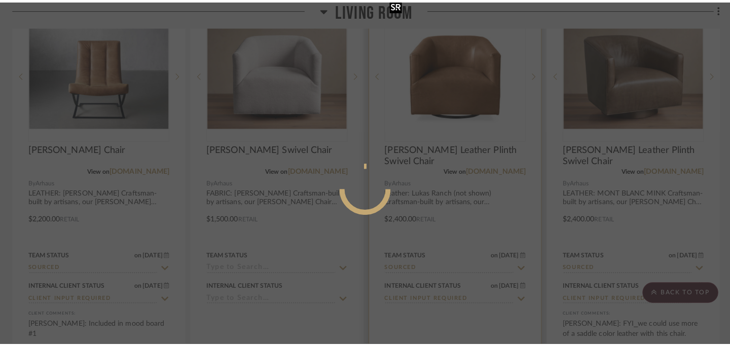
scroll to position [0, 0]
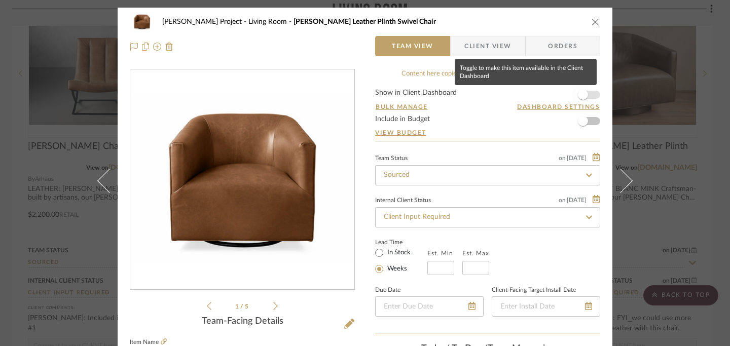
click at [585, 94] on span "button" at bounding box center [583, 95] width 22 height 22
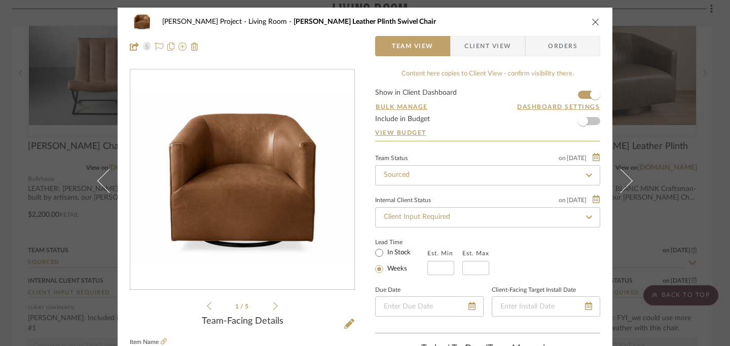
click at [594, 25] on icon "close" at bounding box center [596, 22] width 8 height 8
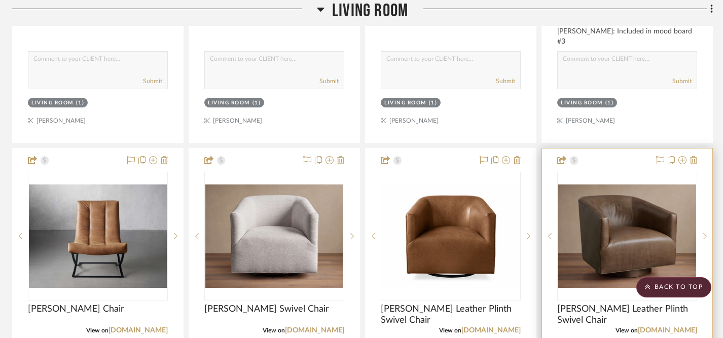
scroll to position [1487, 3]
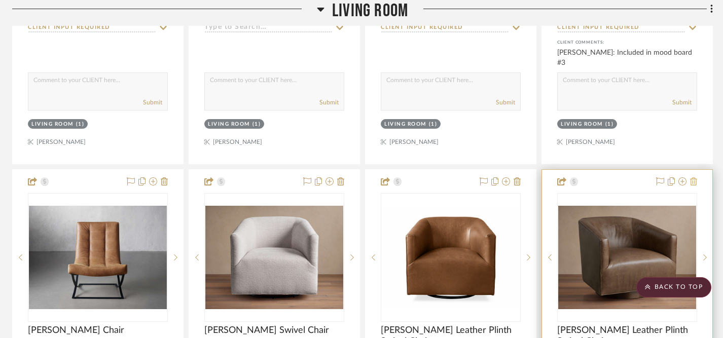
click at [695, 178] on icon at bounding box center [693, 182] width 7 height 8
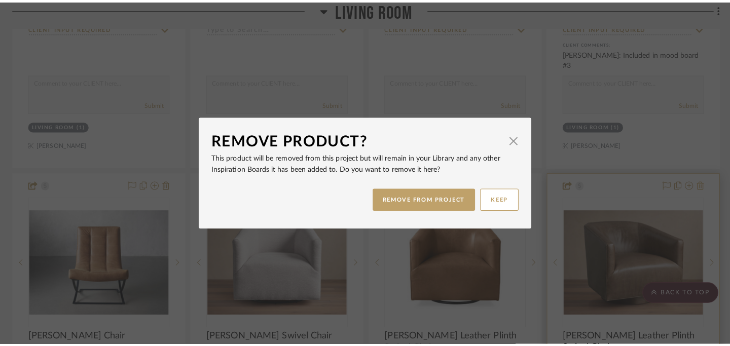
scroll to position [0, 0]
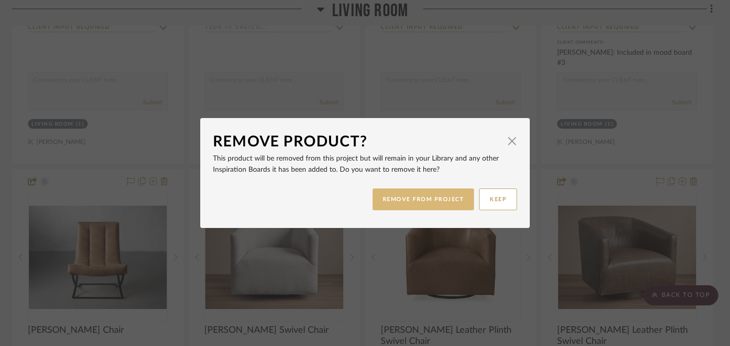
click at [439, 200] on button "REMOVE FROM PROJECT" at bounding box center [424, 200] width 102 height 22
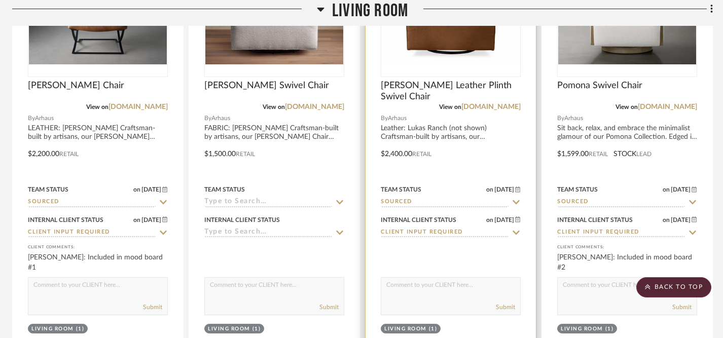
scroll to position [1739, 3]
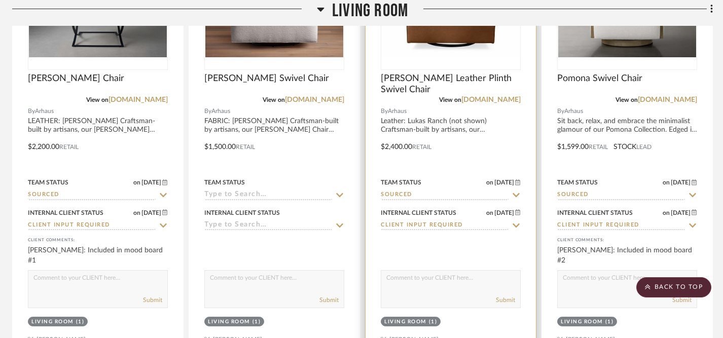
click at [465, 271] on textarea at bounding box center [450, 280] width 139 height 19
type textarea "Included in mood board #3"
click at [503, 296] on button "Submit" at bounding box center [505, 300] width 19 height 9
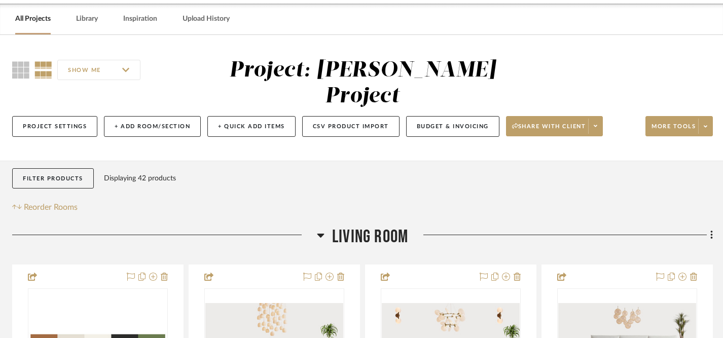
scroll to position [34, 3]
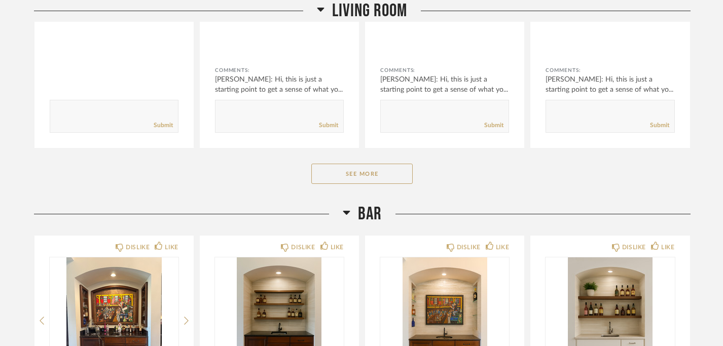
scroll to position [354, 0]
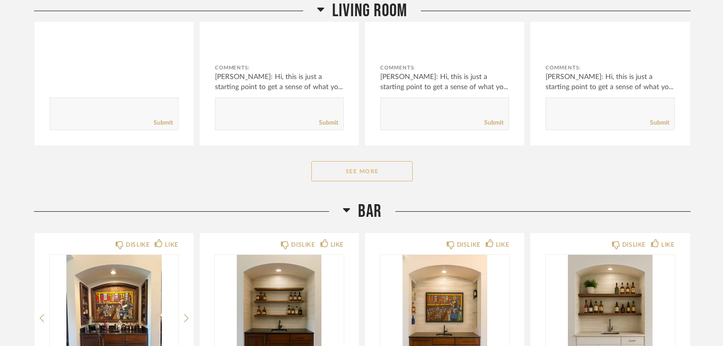
click at [378, 178] on button "See More" at bounding box center [361, 171] width 101 height 20
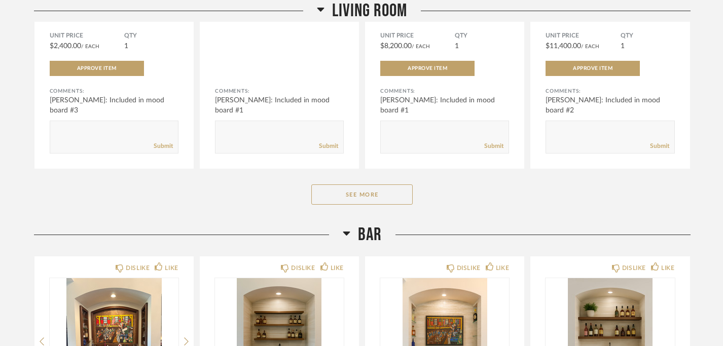
scroll to position [1805, 0]
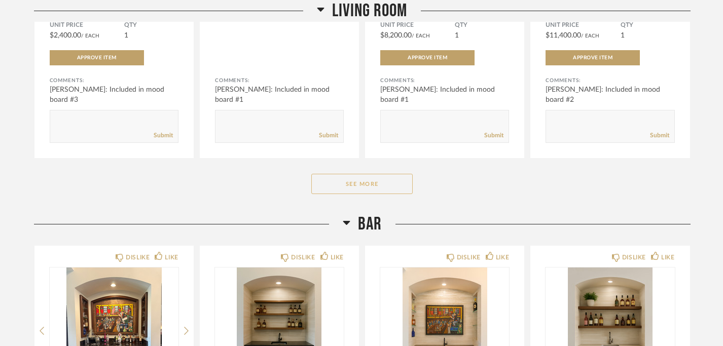
click at [387, 190] on button "See More" at bounding box center [361, 184] width 101 height 20
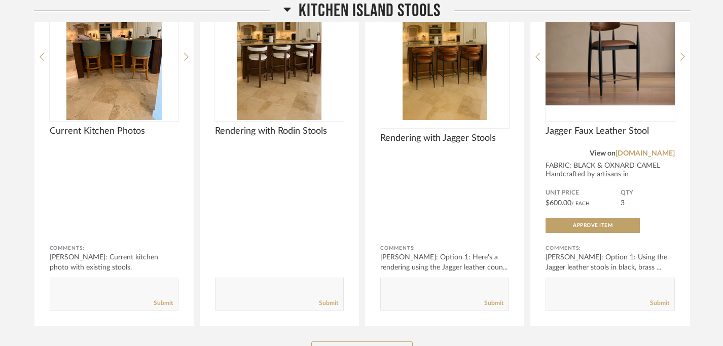
scroll to position [3275, 0]
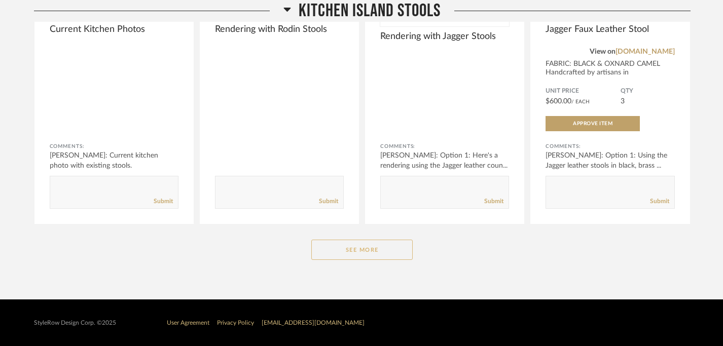
click at [382, 251] on button "See More" at bounding box center [361, 250] width 101 height 20
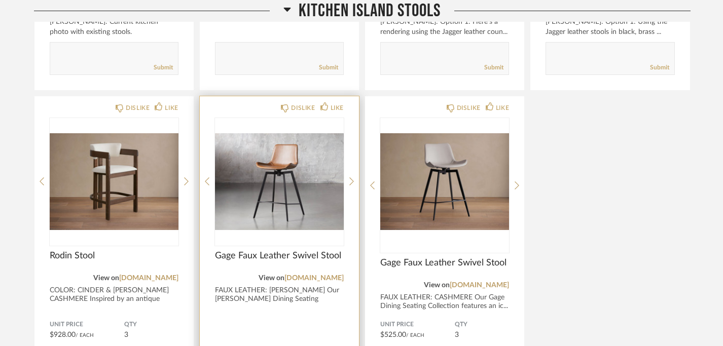
scroll to position [3404, 0]
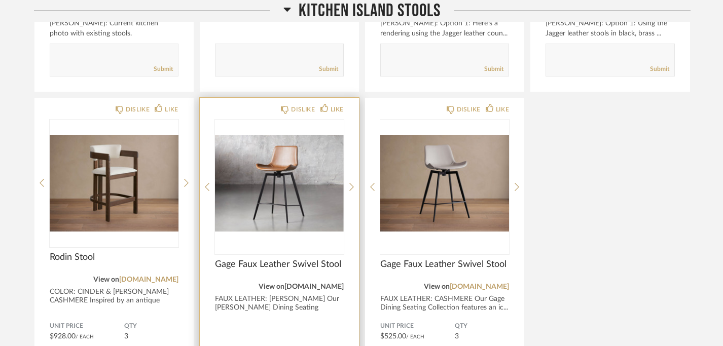
click at [322, 290] on link "[DOMAIN_NAME]" at bounding box center [314, 287] width 59 height 7
click at [280, 217] on img "0" at bounding box center [279, 183] width 129 height 127
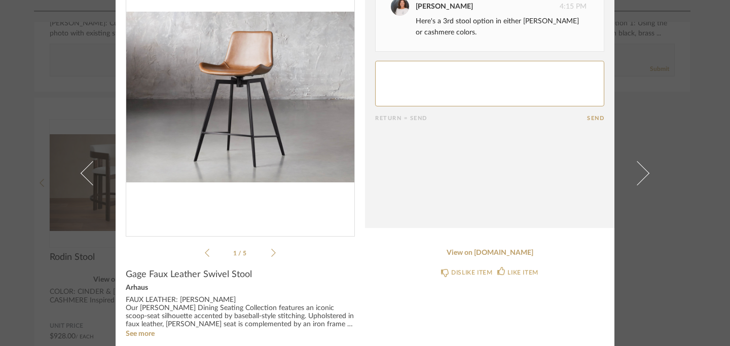
scroll to position [48, 0]
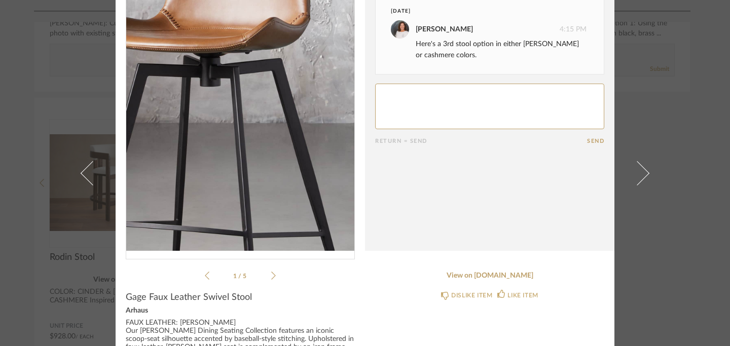
click at [246, 121] on img "0" at bounding box center [240, 120] width 228 height 262
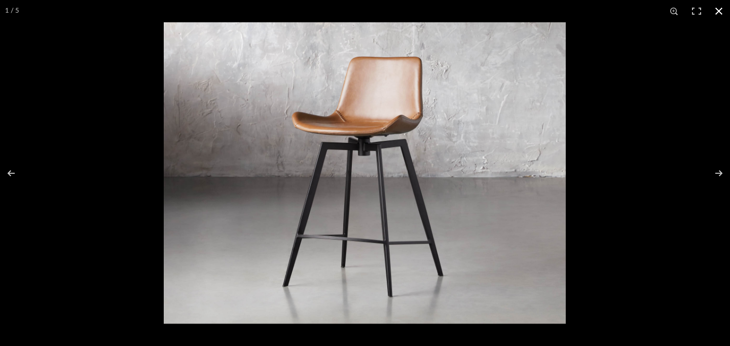
click at [717, 14] on button at bounding box center [719, 11] width 22 height 22
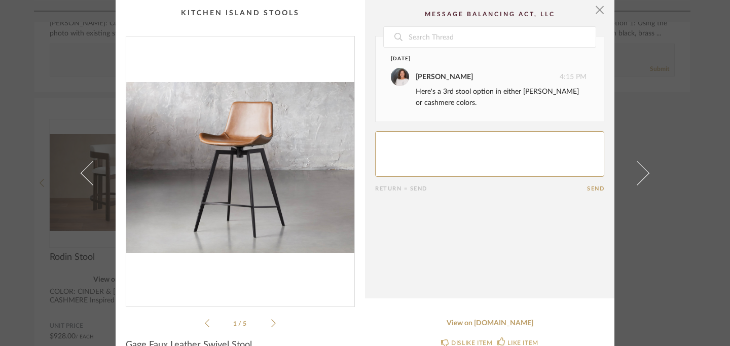
scroll to position [0, 0]
click at [596, 14] on span "button" at bounding box center [600, 10] width 20 height 20
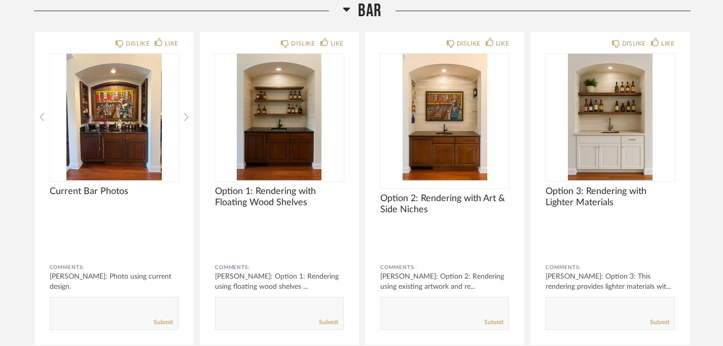
scroll to position [2740, 0]
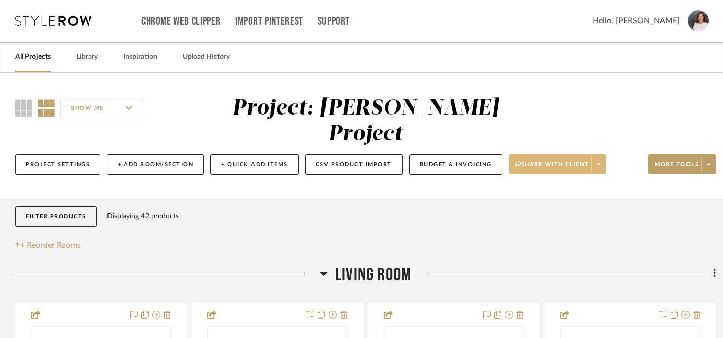
click at [601, 161] on icon at bounding box center [599, 164] width 4 height 6
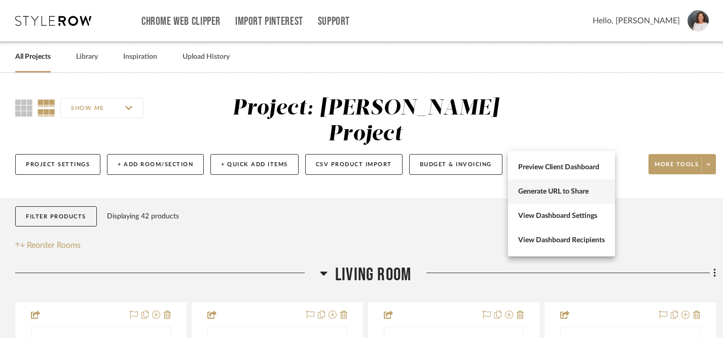
click at [568, 191] on span "Generate URL to Share" at bounding box center [561, 192] width 87 height 9
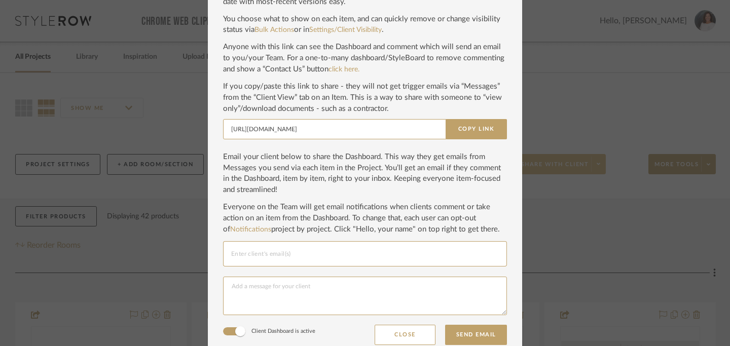
scroll to position [86, 0]
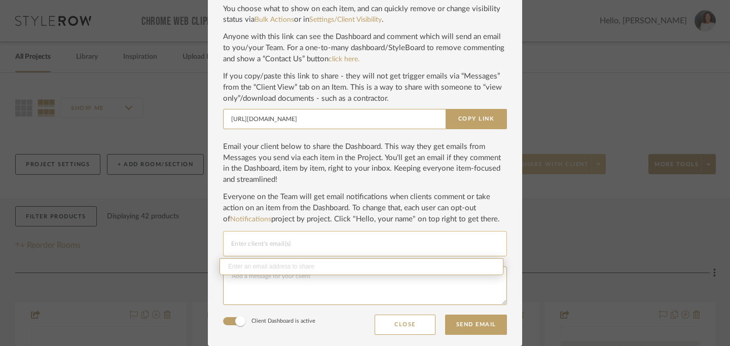
click at [374, 248] on input "Email selection" at bounding box center [365, 244] width 268 height 12
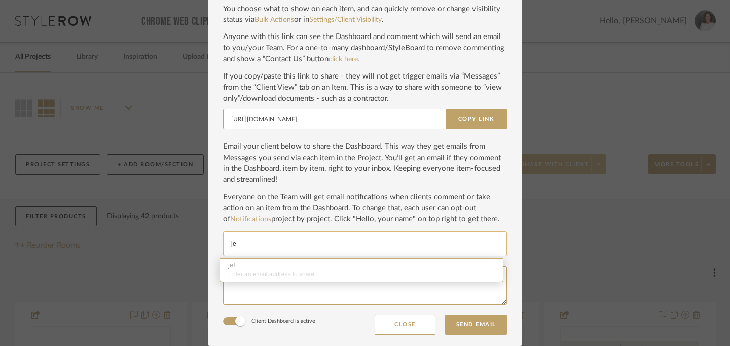
type input "j"
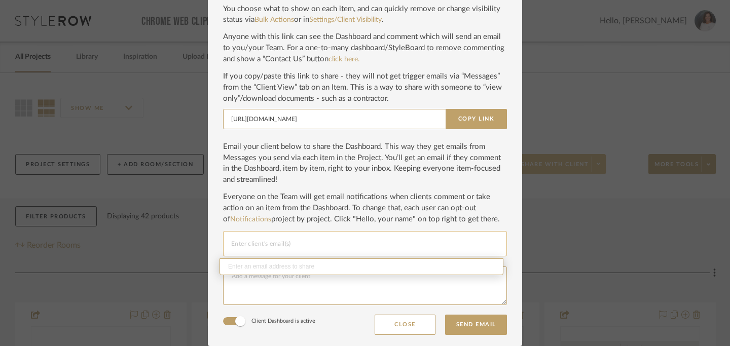
paste input "[PERSON_NAME][EMAIL_ADDRESS][DOMAIN_NAME]"
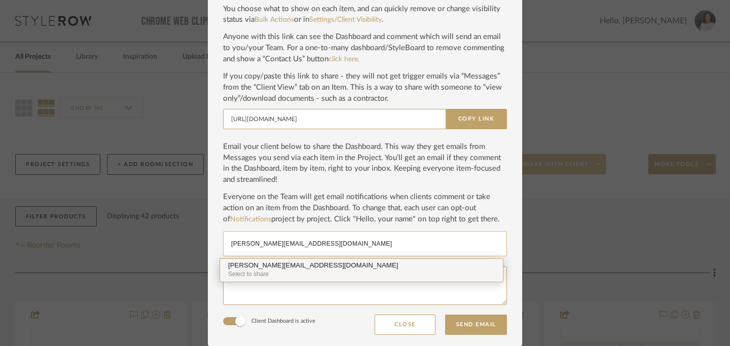
type input "[PERSON_NAME][EMAIL_ADDRESS][DOMAIN_NAME]"
click at [295, 270] on div "Select to share" at bounding box center [361, 275] width 267 height 10
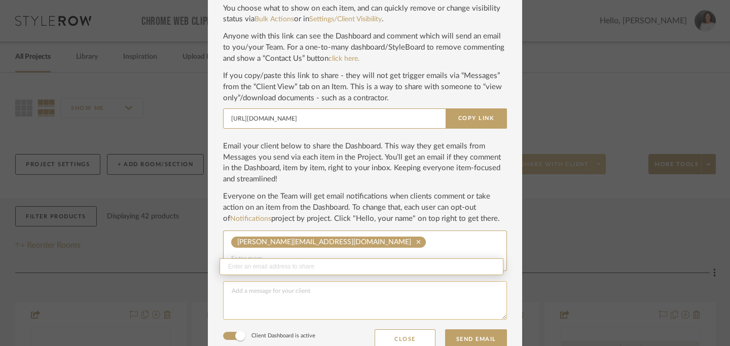
click at [290, 289] on textarea at bounding box center [365, 300] width 284 height 39
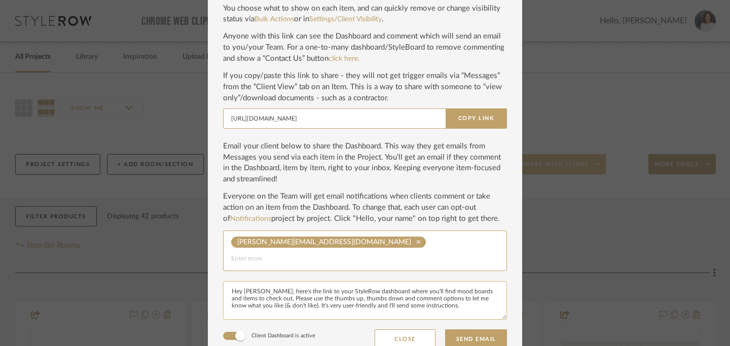
click at [255, 281] on textarea "Hey [PERSON_NAME], here's the link to your StyleRow dashboard where you'll find…" at bounding box center [365, 300] width 284 height 39
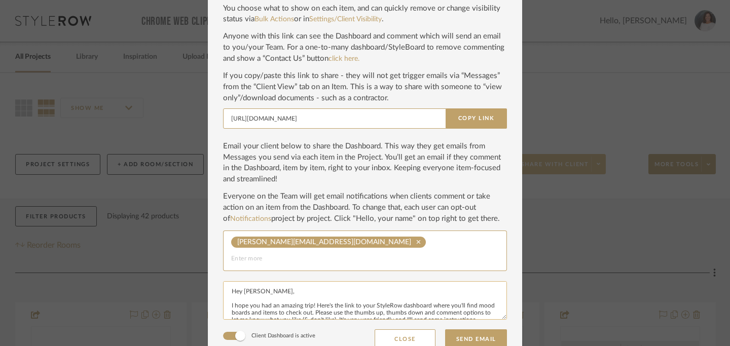
scroll to position [15, 0]
drag, startPoint x: 226, startPoint y: 279, endPoint x: 277, endPoint y: 301, distance: 55.9
click at [277, 301] on textarea "Hey [PERSON_NAME], I hope you had an amazing trip! Here's the link to your Styl…" at bounding box center [365, 300] width 284 height 39
paste textarea "’s the link to your StyleRow dashboard where you’ll find mood boards and items …"
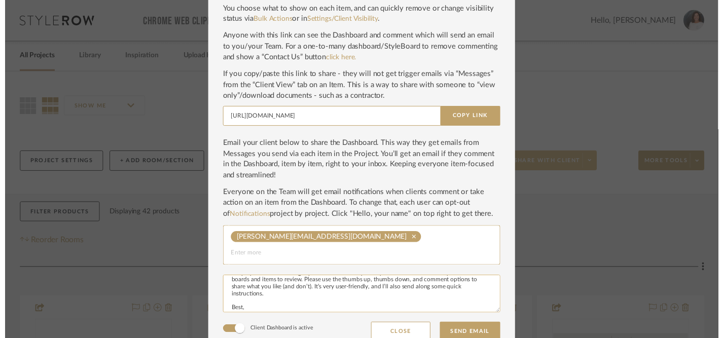
scroll to position [34, 0]
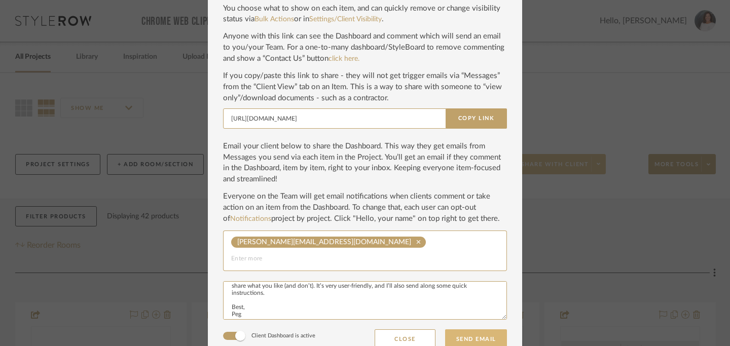
type textarea "Hey [PERSON_NAME], I hope you had an amazing trip! Here’s the link to your Styl…"
click at [482, 330] on button "Send Email" at bounding box center [476, 340] width 62 height 20
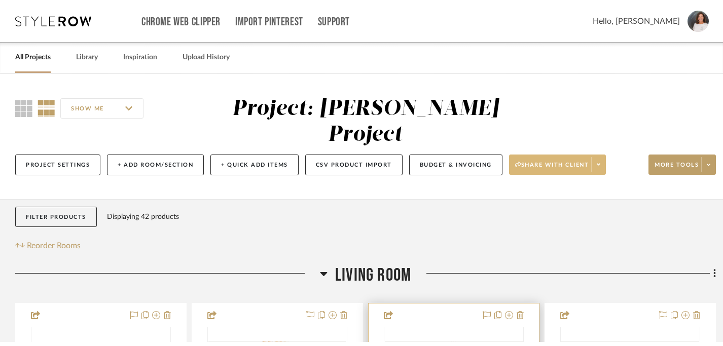
scroll to position [1, 0]
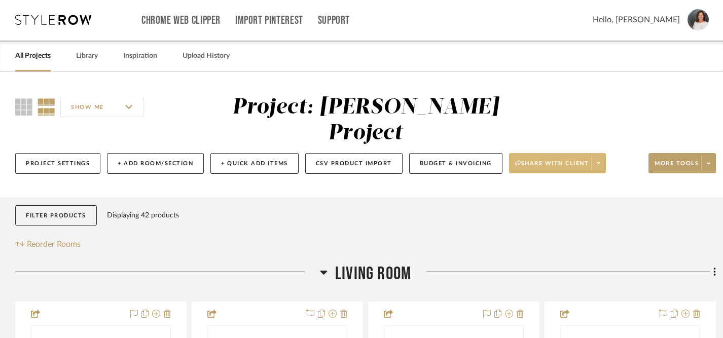
click at [27, 61] on link "All Projects" at bounding box center [33, 56] width 36 height 14
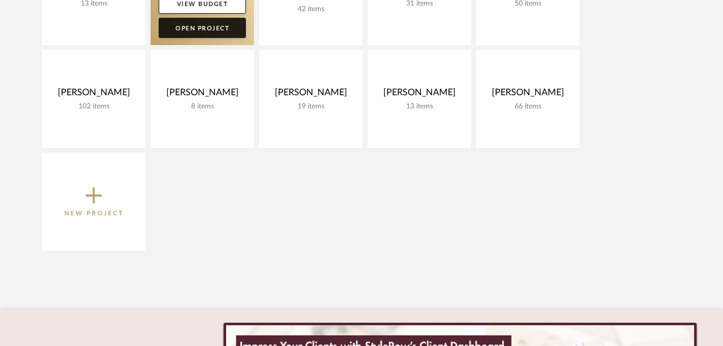
scroll to position [244, 0]
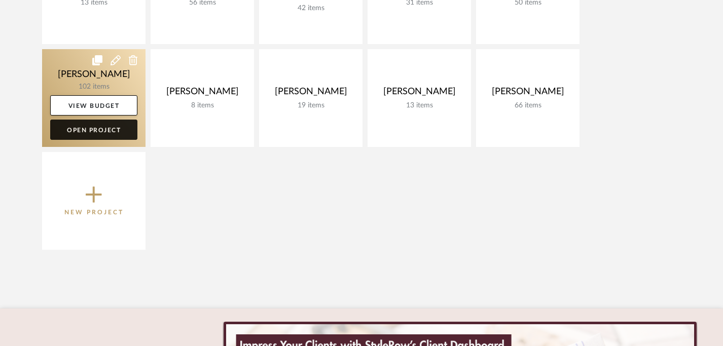
click at [103, 130] on link "Open Project" at bounding box center [93, 130] width 87 height 20
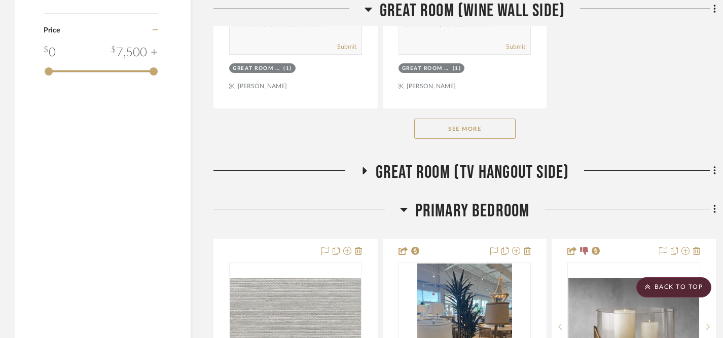
scroll to position [1486, 0]
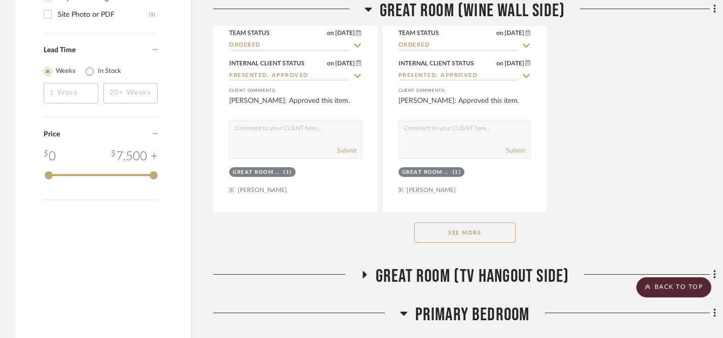
click at [475, 233] on button "See More" at bounding box center [464, 233] width 101 height 20
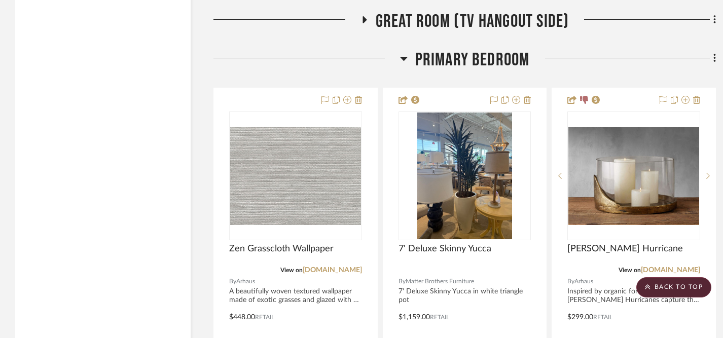
scroll to position [1748, 0]
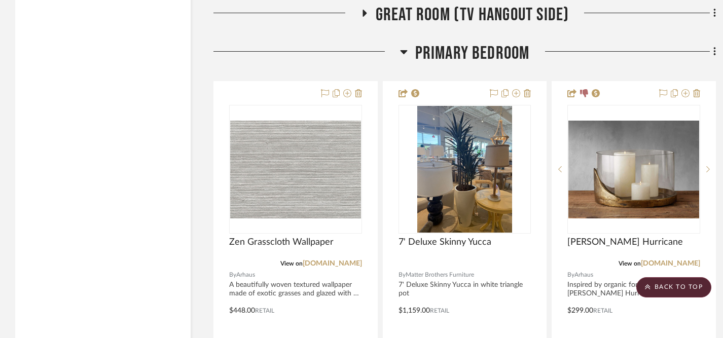
click at [364, 11] on icon at bounding box center [365, 13] width 4 height 7
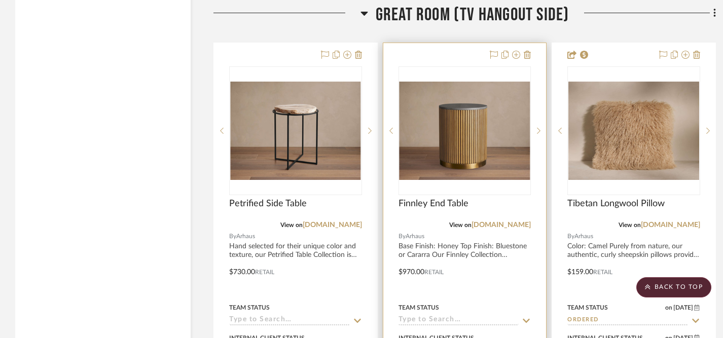
scroll to position [1751, 0]
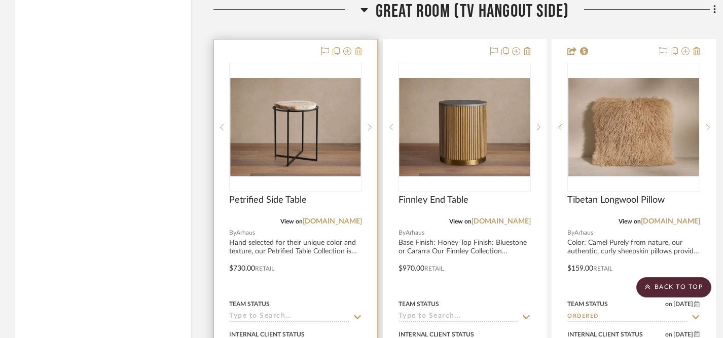
click at [358, 52] on icon at bounding box center [358, 51] width 7 height 8
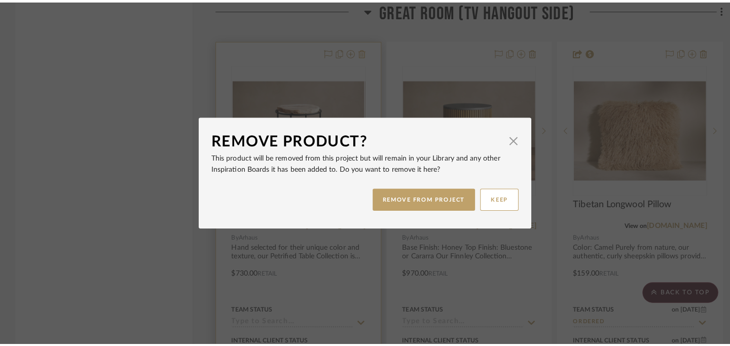
scroll to position [0, 0]
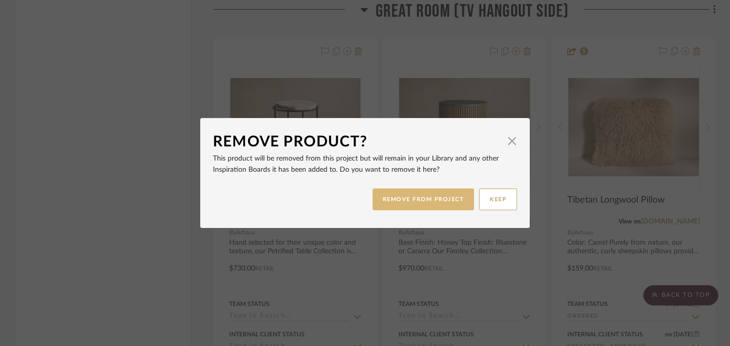
click at [403, 203] on button "REMOVE FROM PROJECT" at bounding box center [424, 200] width 102 height 22
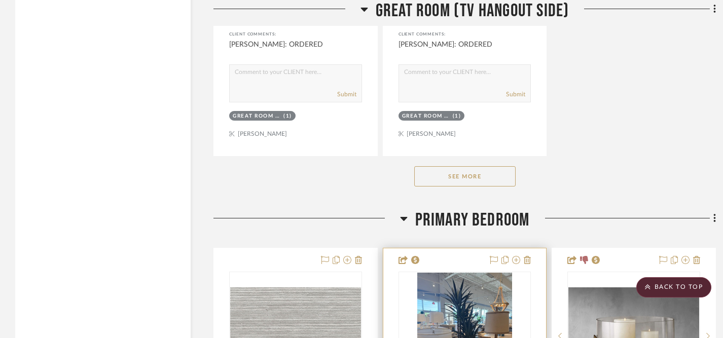
scroll to position [2999, 0]
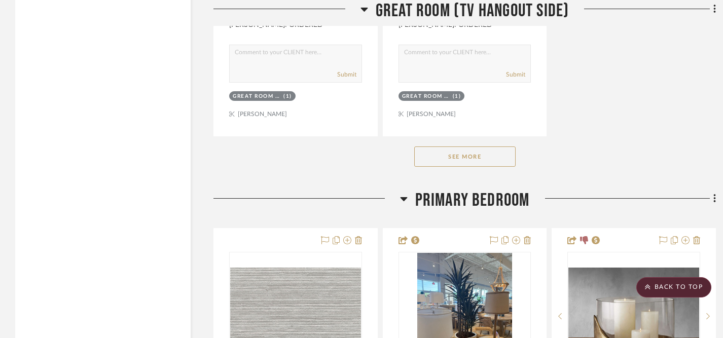
click at [487, 154] on button "See More" at bounding box center [464, 157] width 101 height 20
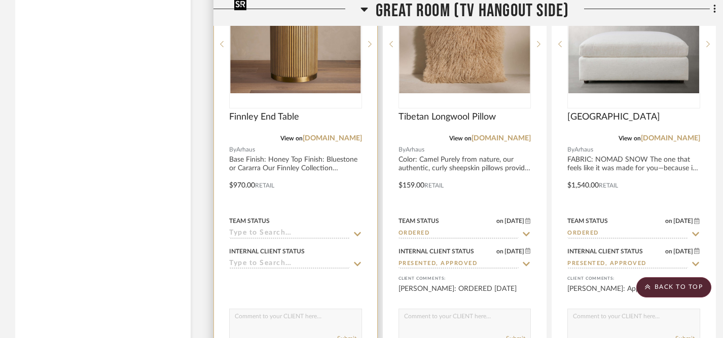
scroll to position [1853, 0]
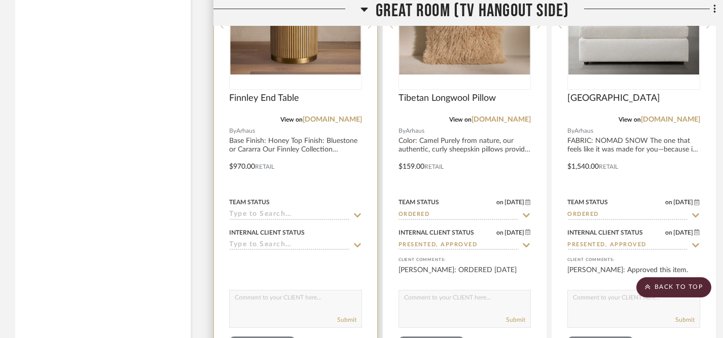
click at [355, 213] on icon at bounding box center [357, 215] width 7 height 4
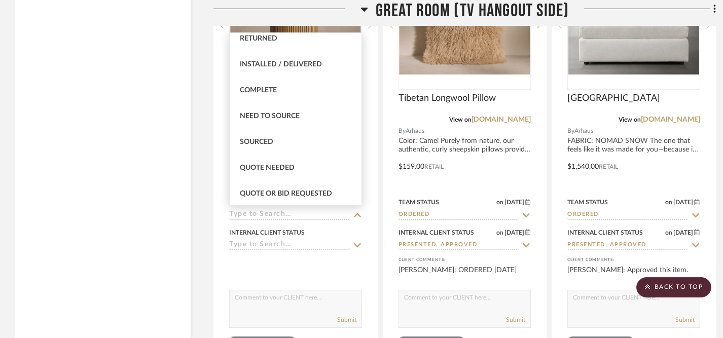
scroll to position [254, 0]
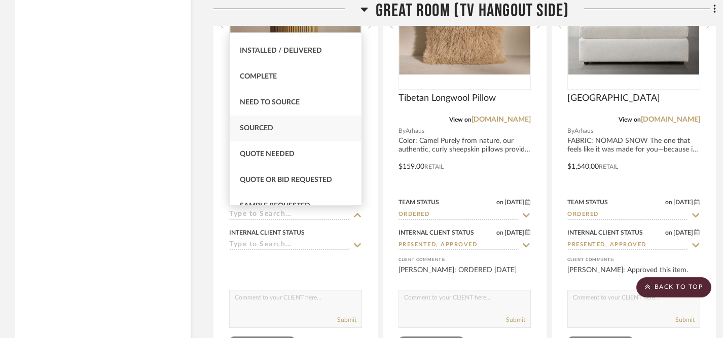
click at [311, 128] on div "Sourced" at bounding box center [296, 129] width 132 height 26
type input "[DATE]"
type input "Sourced"
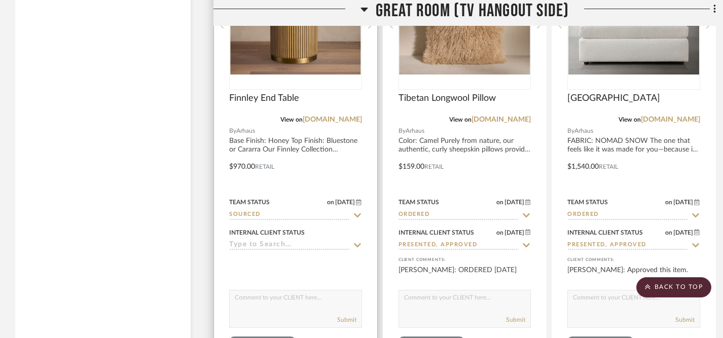
click at [357, 245] on icon at bounding box center [357, 245] width 7 height 4
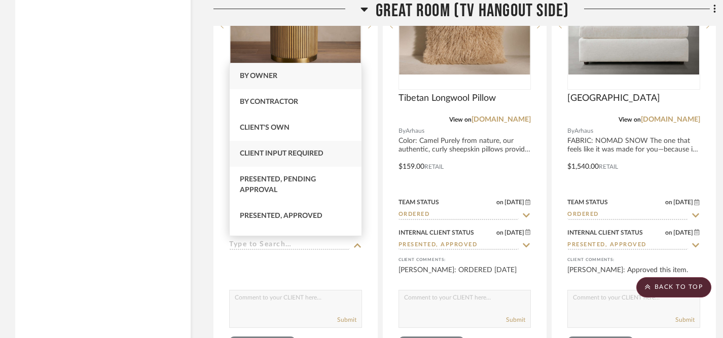
click at [329, 159] on div "Client Input Required" at bounding box center [296, 154] width 132 height 26
type input "[DATE]"
type input "Client Input Required"
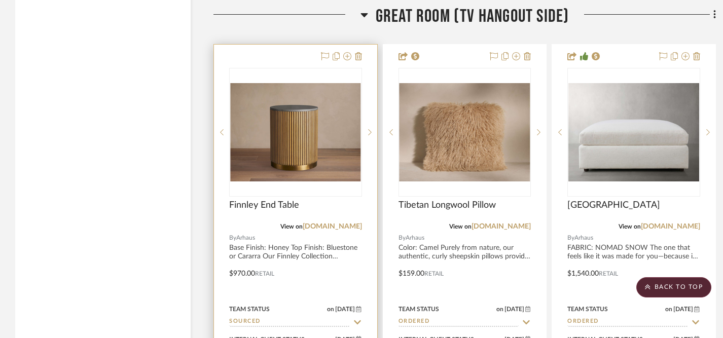
scroll to position [1741, 0]
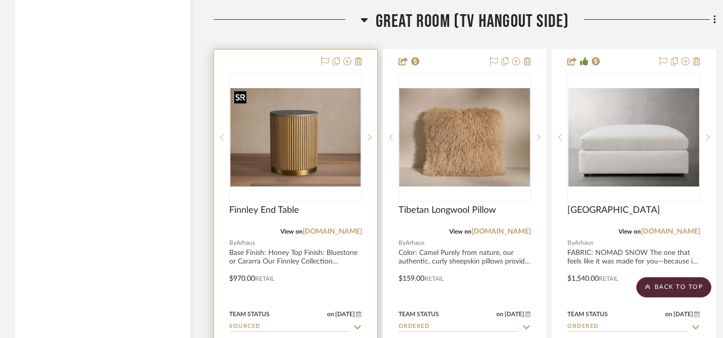
click at [287, 156] on img "0" at bounding box center [295, 137] width 131 height 98
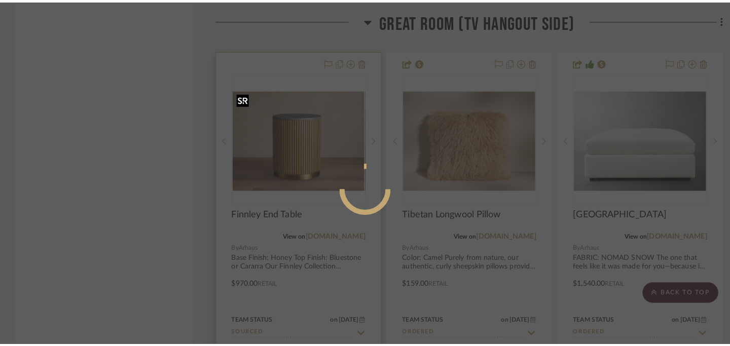
scroll to position [0, 0]
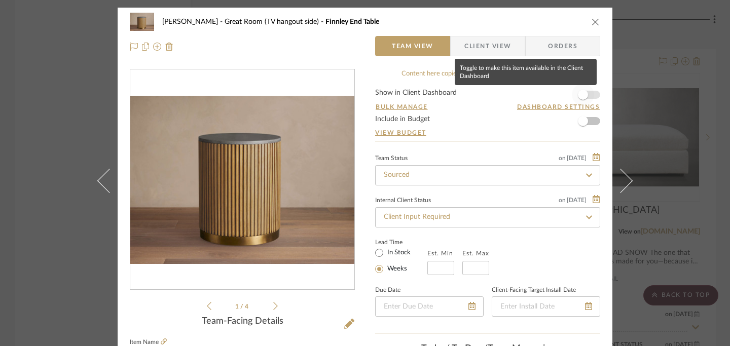
click at [583, 96] on span "button" at bounding box center [583, 95] width 10 height 10
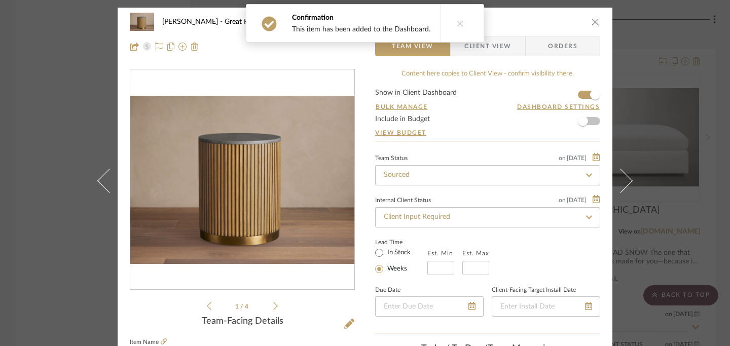
click at [595, 21] on icon "close" at bounding box center [596, 22] width 8 height 8
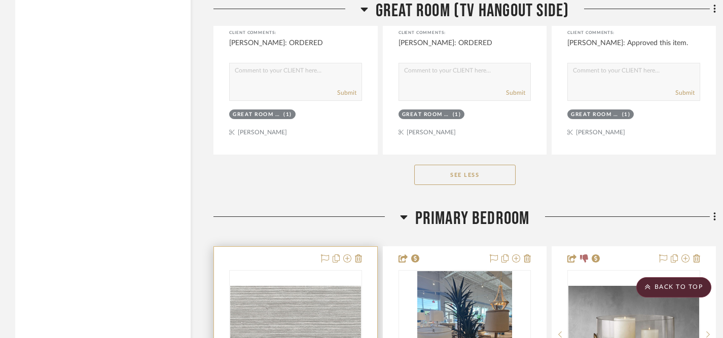
scroll to position [2995, 0]
